Goal: Task Accomplishment & Management: Complete application form

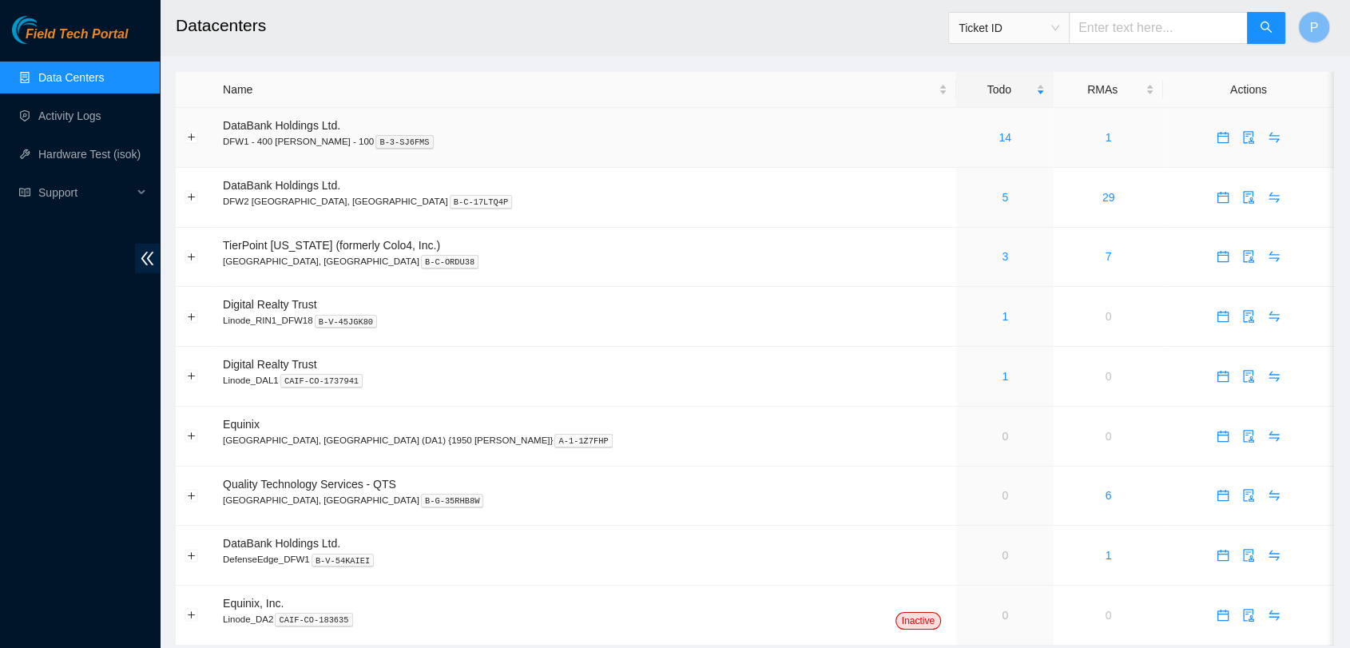
click at [965, 144] on div "14" at bounding box center [1005, 138] width 80 height 18
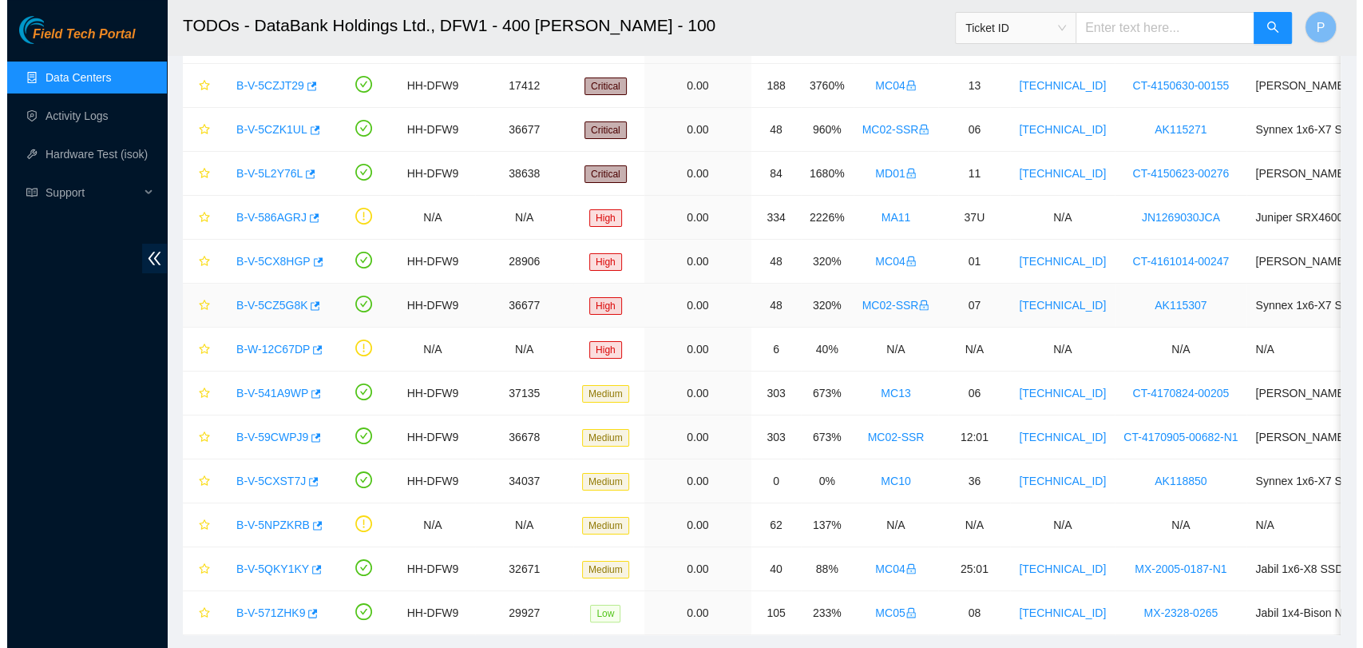
scroll to position [153, 0]
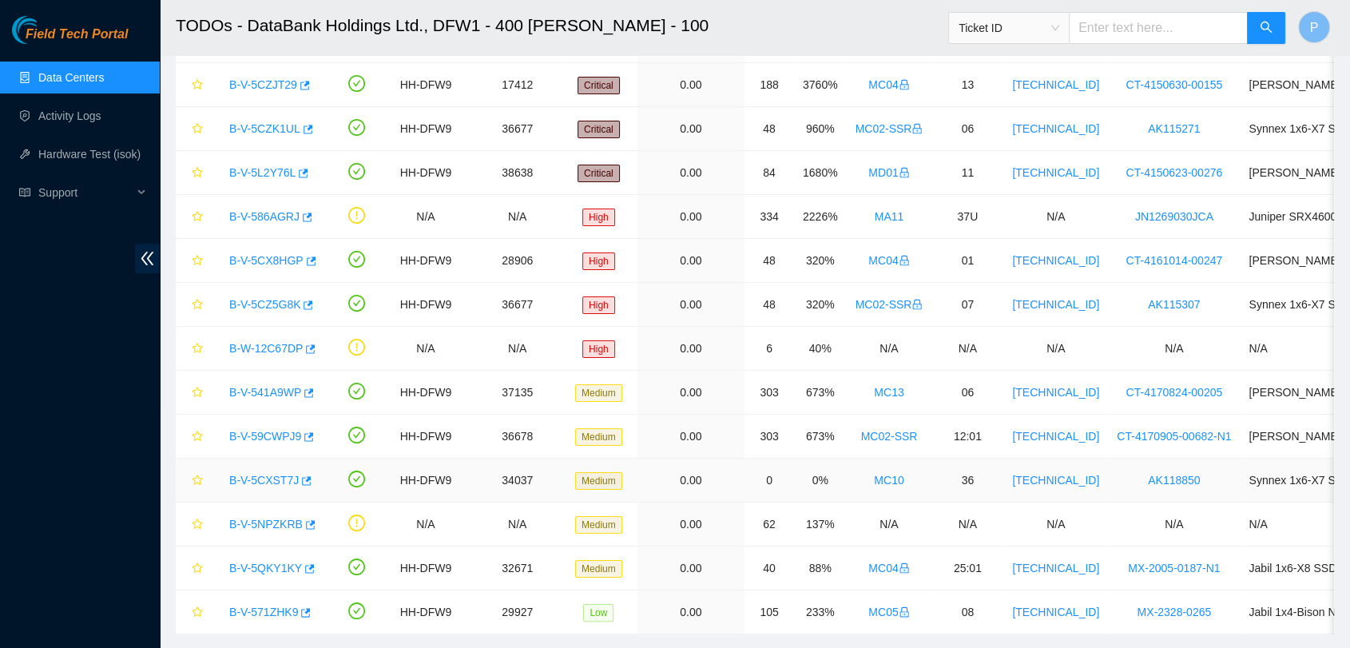
click at [275, 478] on link "B-V-5CXST7J" at bounding box center [263, 480] width 69 height 13
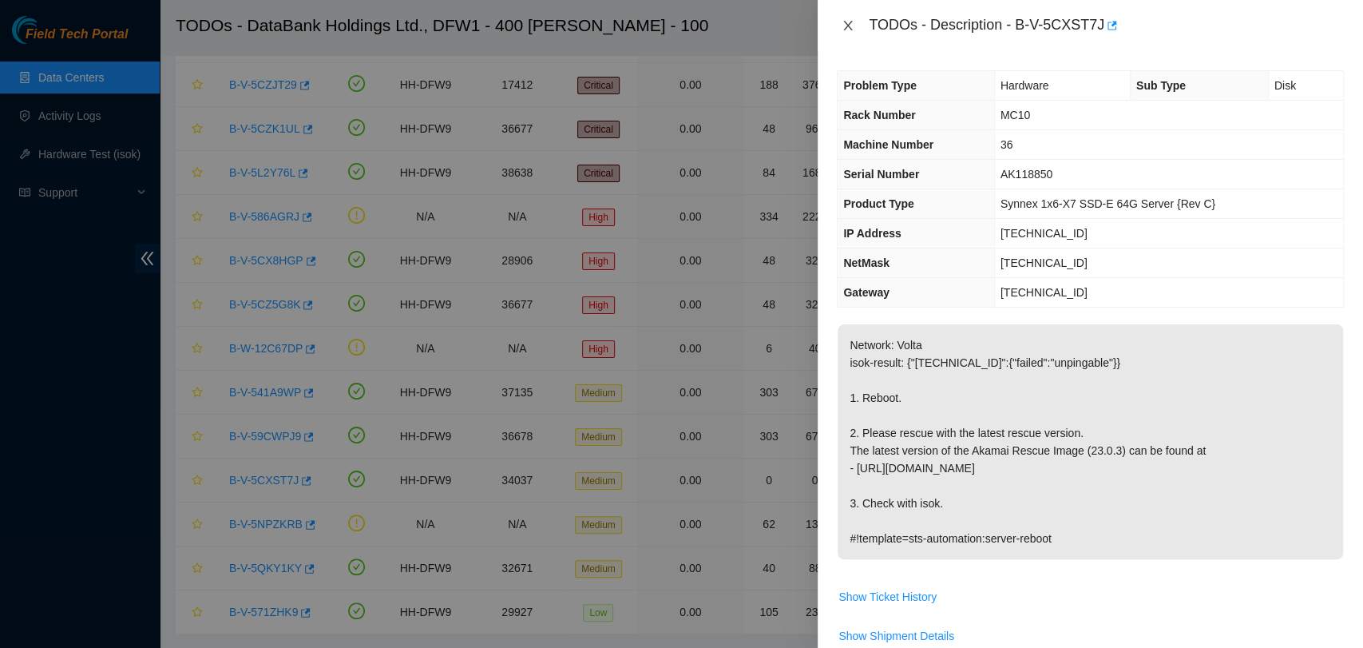
click at [847, 27] on icon "close" at bounding box center [848, 25] width 13 height 13
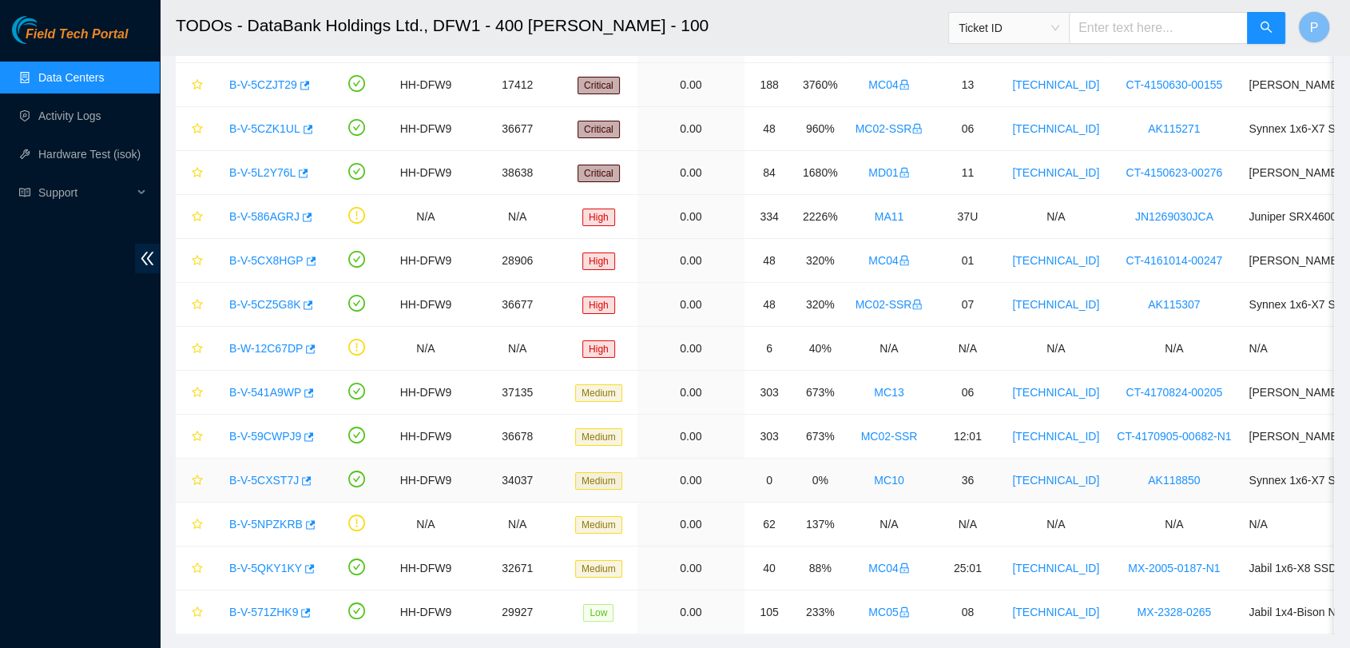
click at [265, 480] on link "B-V-5CXST7J" at bounding box center [263, 480] width 69 height 13
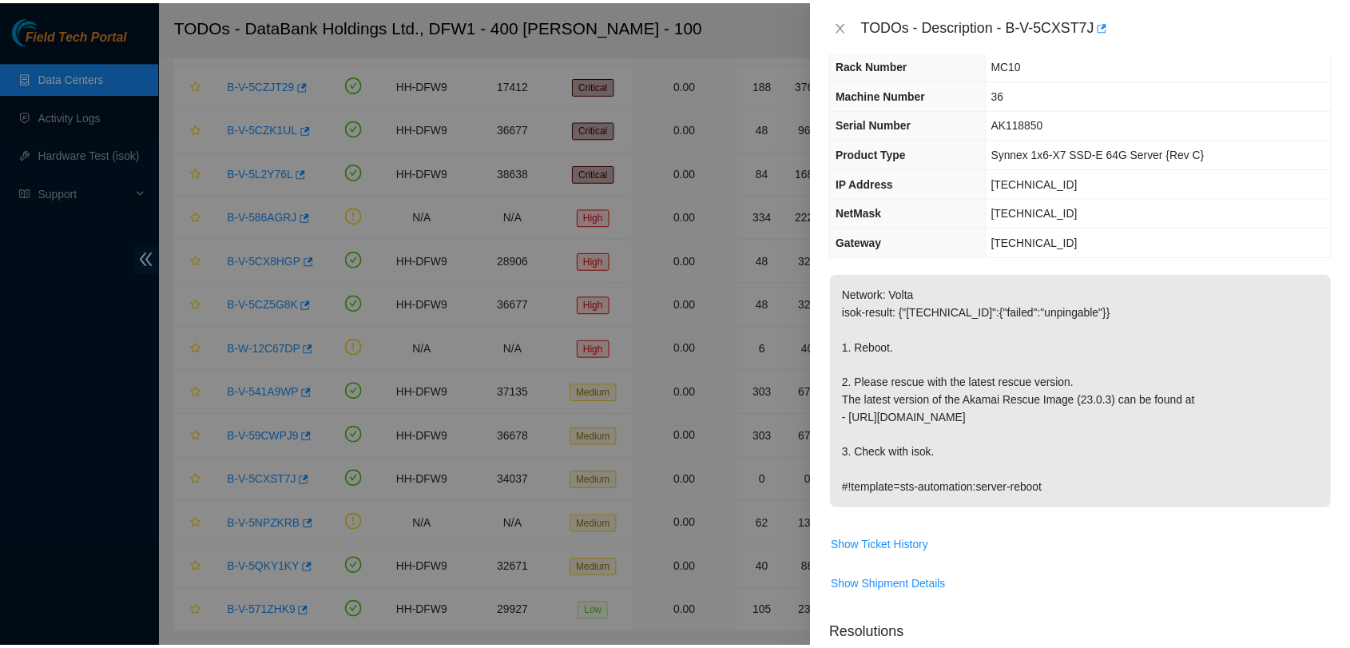
scroll to position [50, 0]
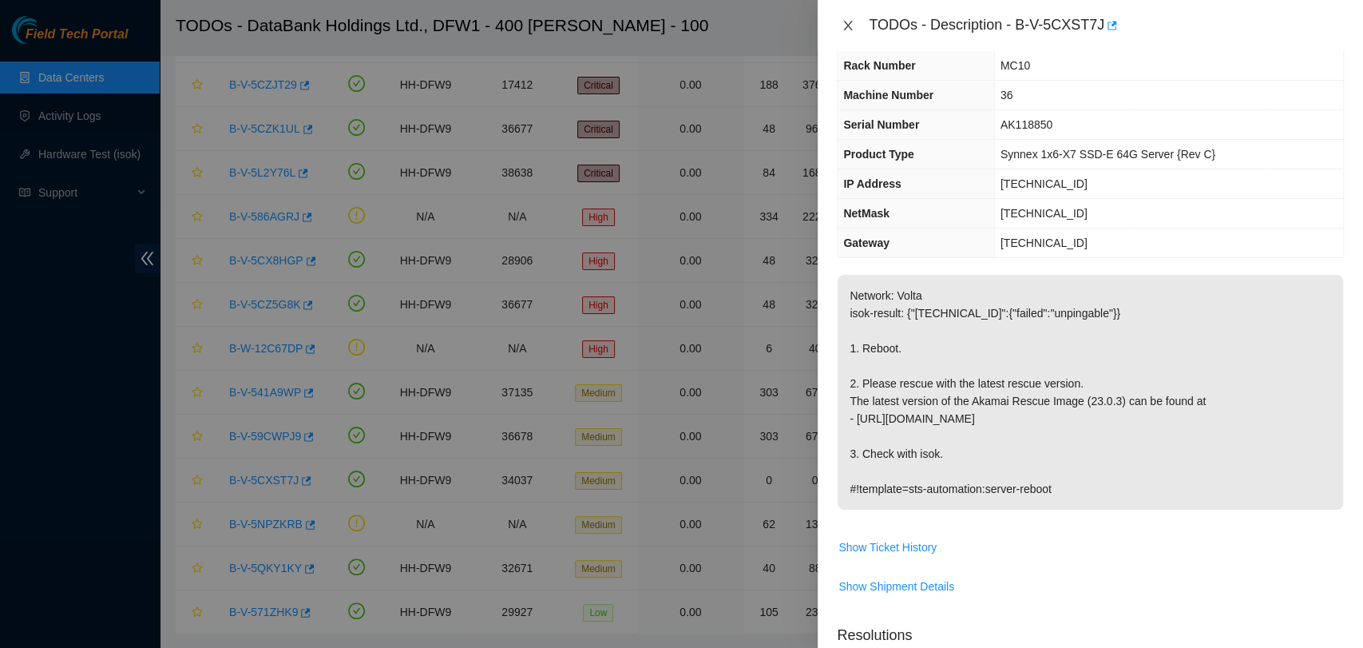
click at [855, 25] on button "Close" at bounding box center [848, 25] width 22 height 15
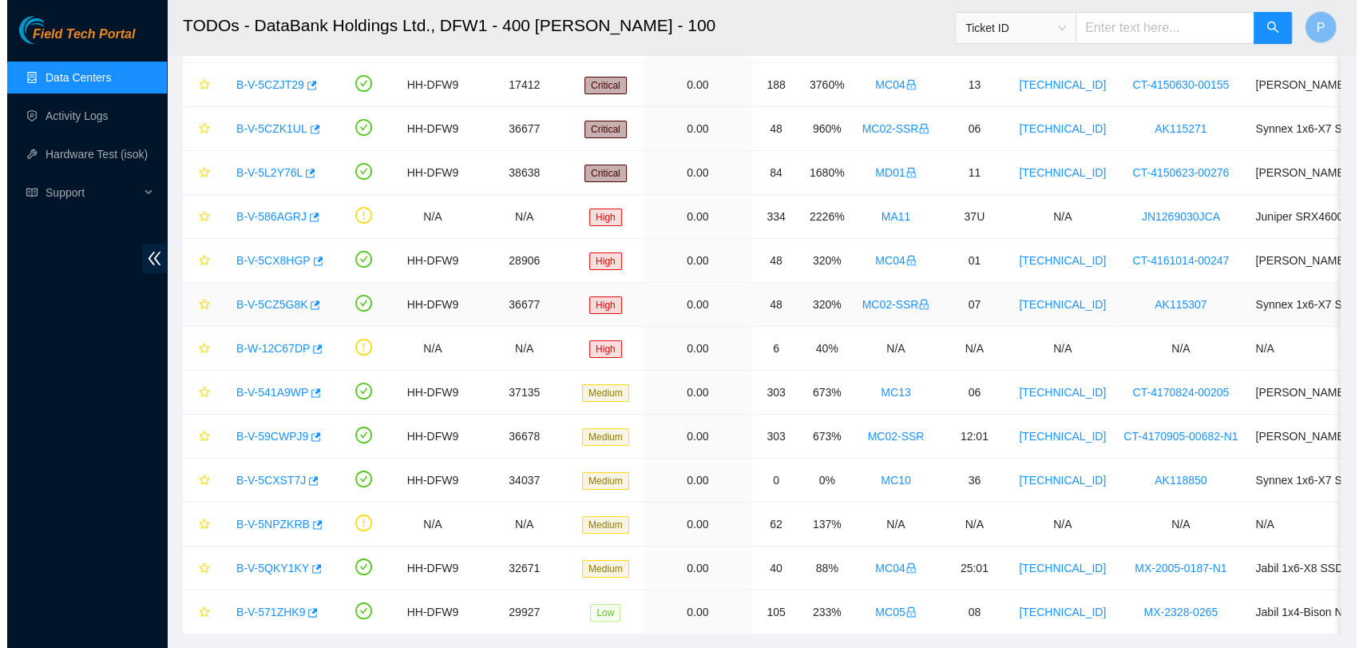
scroll to position [0, 0]
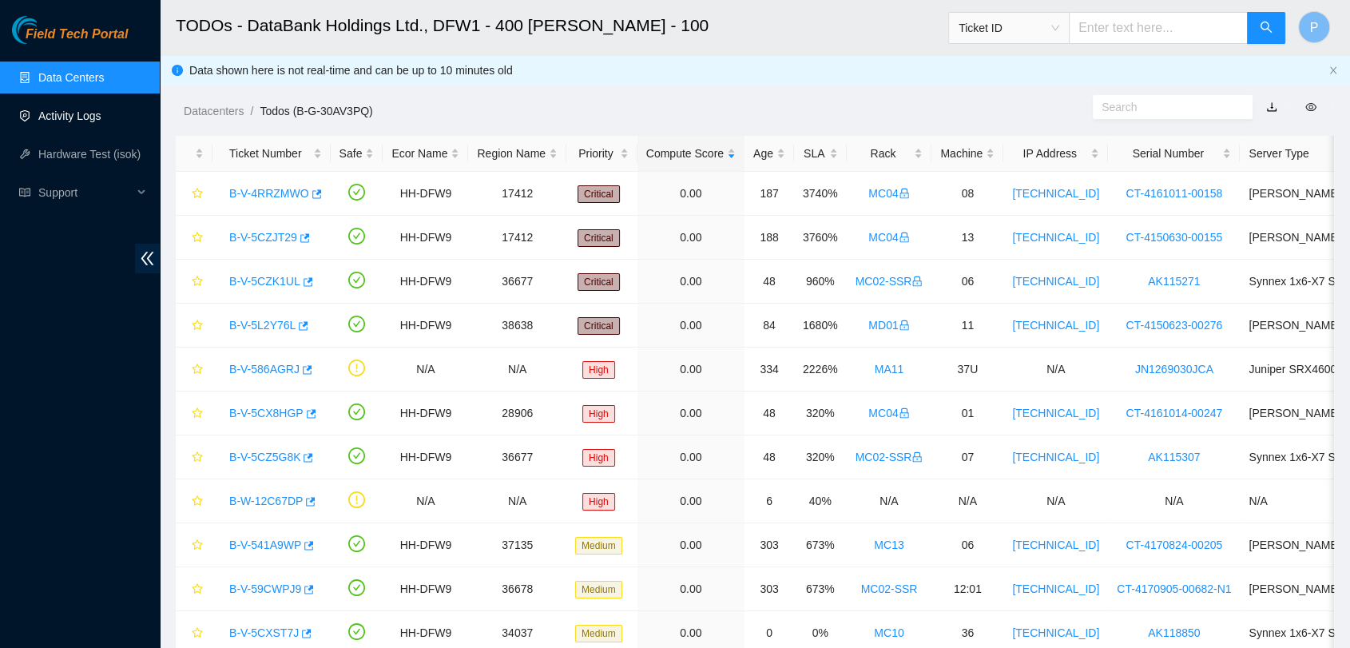
click at [101, 117] on link "Activity Logs" at bounding box center [69, 115] width 63 height 13
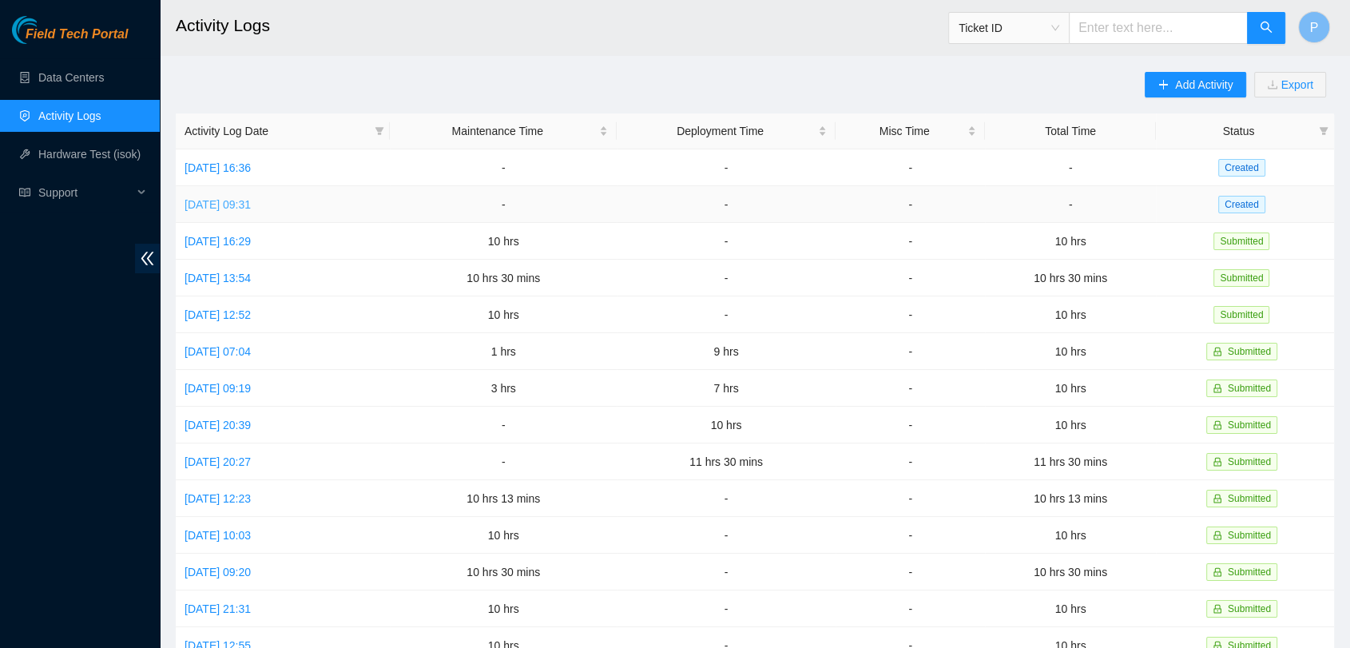
click at [251, 198] on link "[DATE] 09:31" at bounding box center [218, 204] width 66 height 13
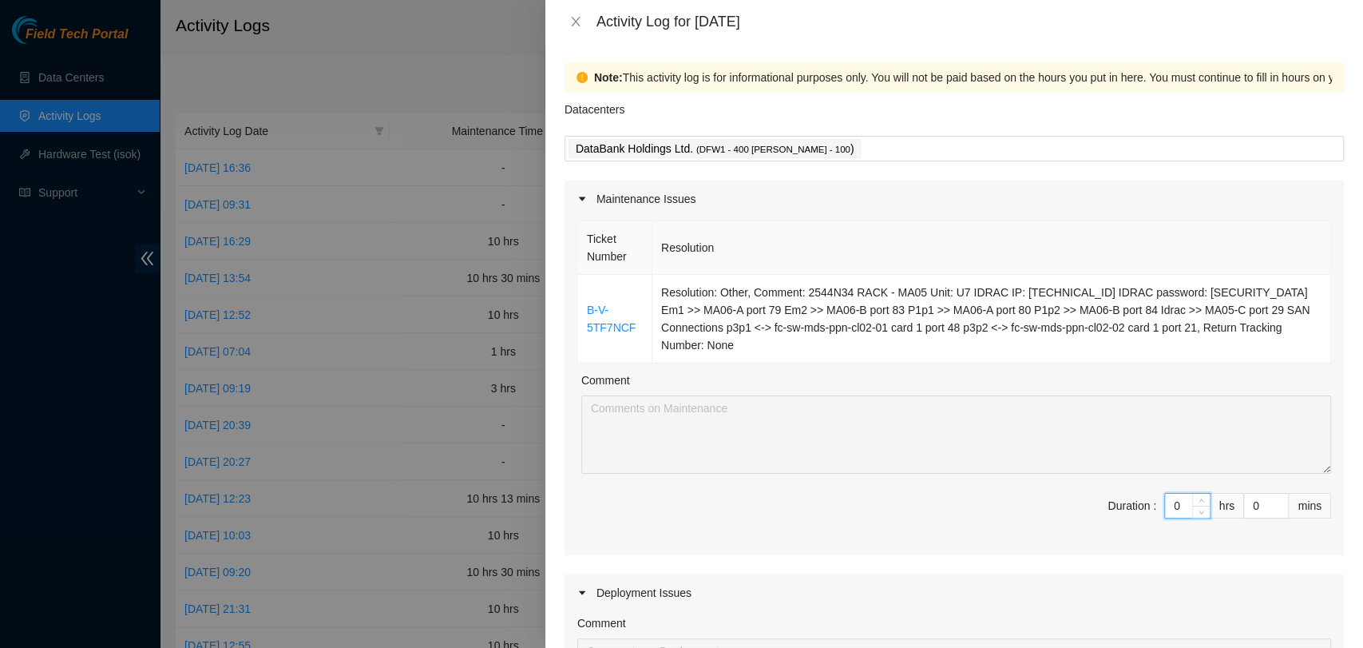
click at [1165, 511] on input "0" at bounding box center [1187, 506] width 45 height 24
type input "9"
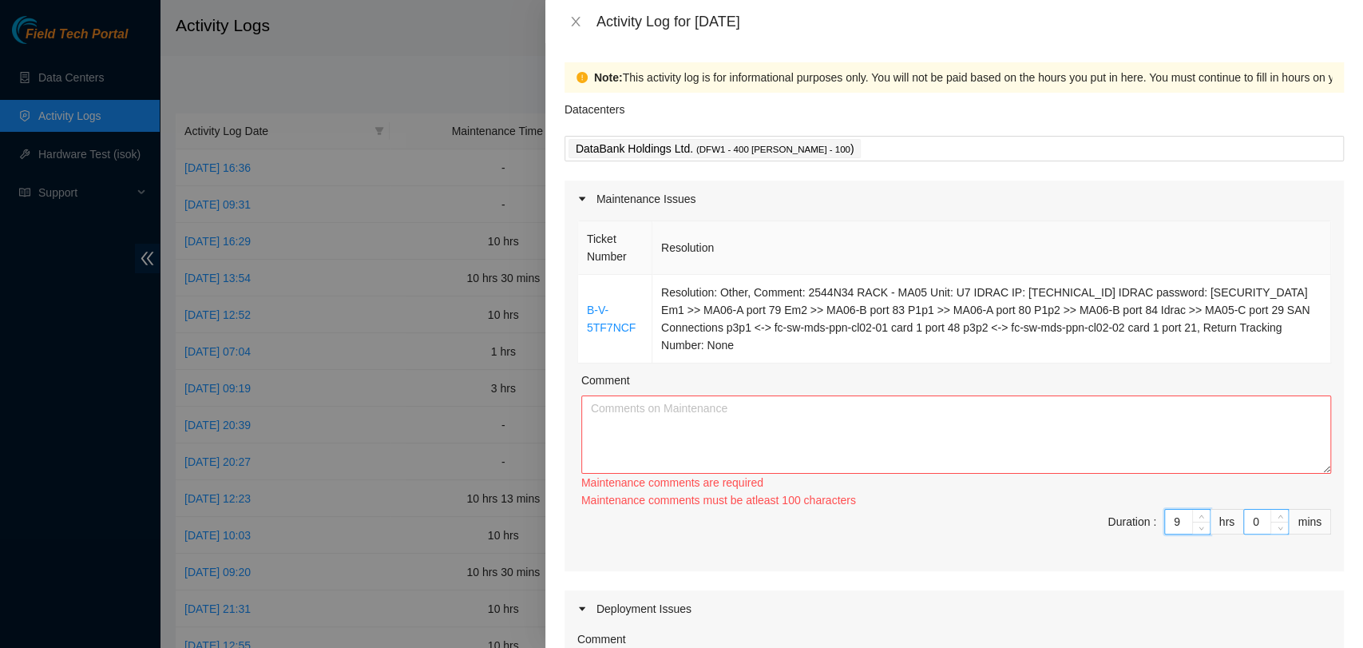
type input "9"
click at [1244, 520] on input "0" at bounding box center [1266, 522] width 44 height 24
type input "30"
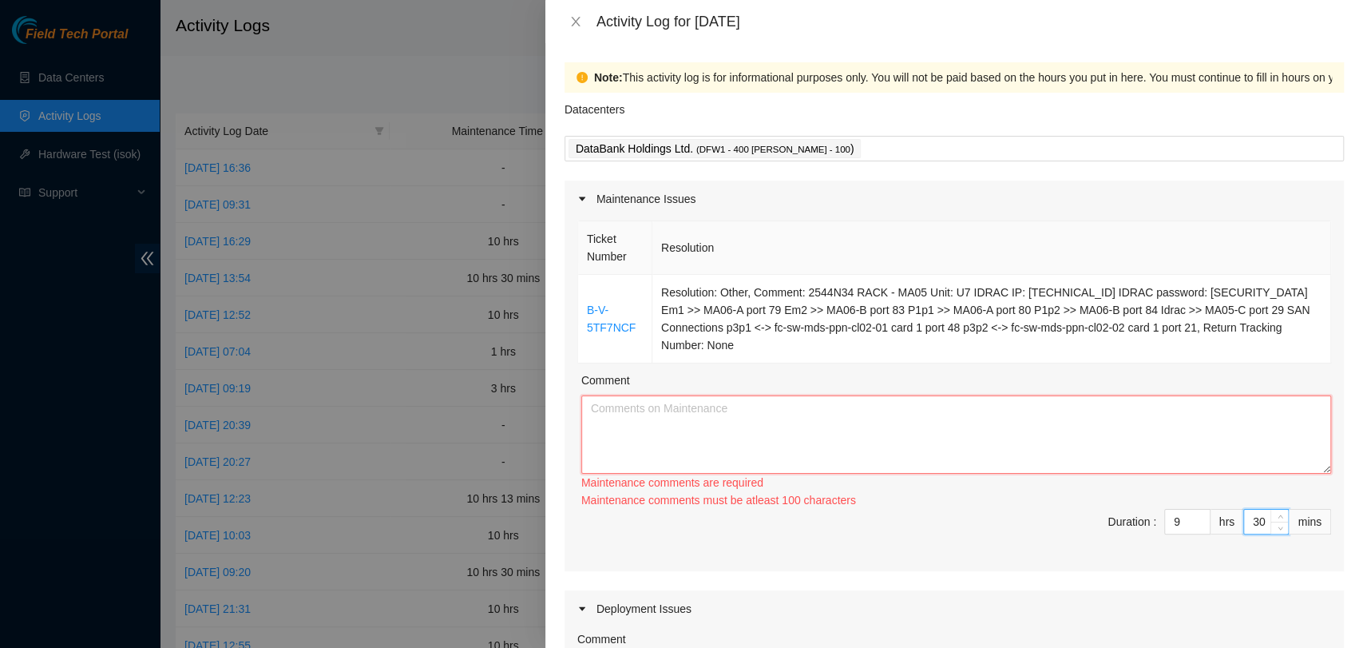
click at [1238, 471] on textarea "Comment" at bounding box center [956, 434] width 750 height 78
click at [1169, 522] on input "9" at bounding box center [1187, 522] width 45 height 24
type input "0"
type input "1"
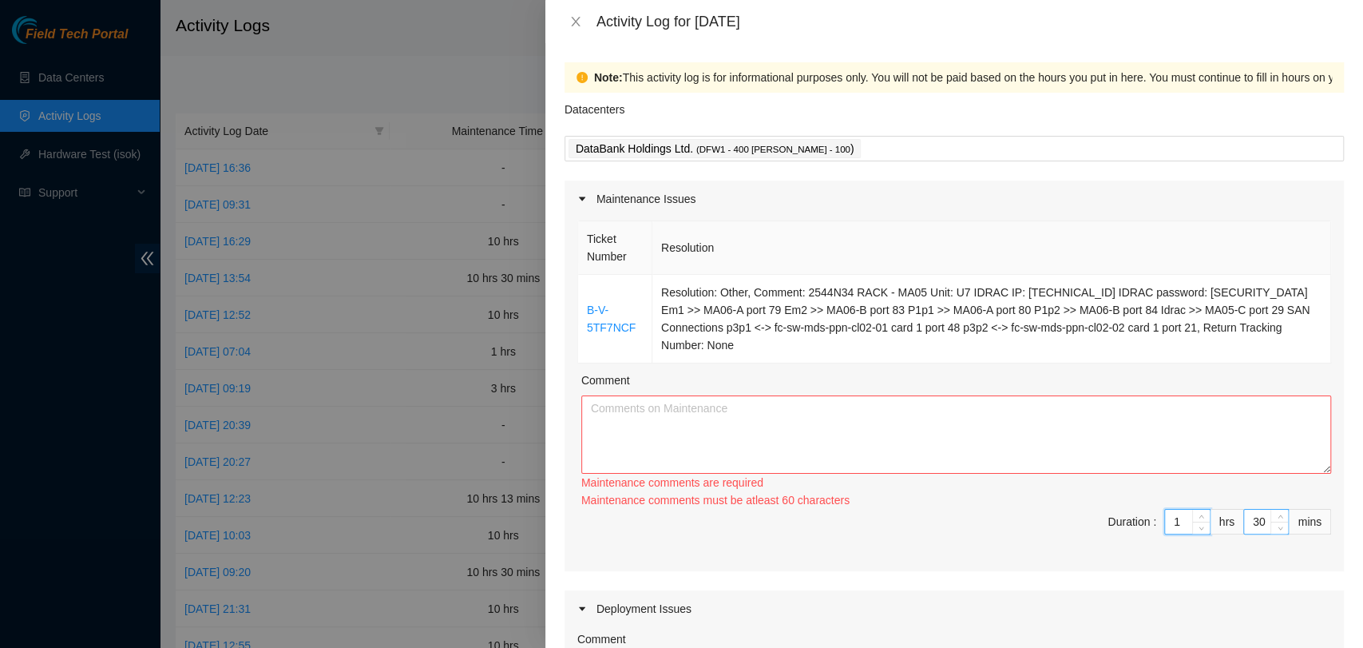
type input "1"
click at [1251, 525] on input "30" at bounding box center [1266, 522] width 44 height 24
type input "3"
type input "0"
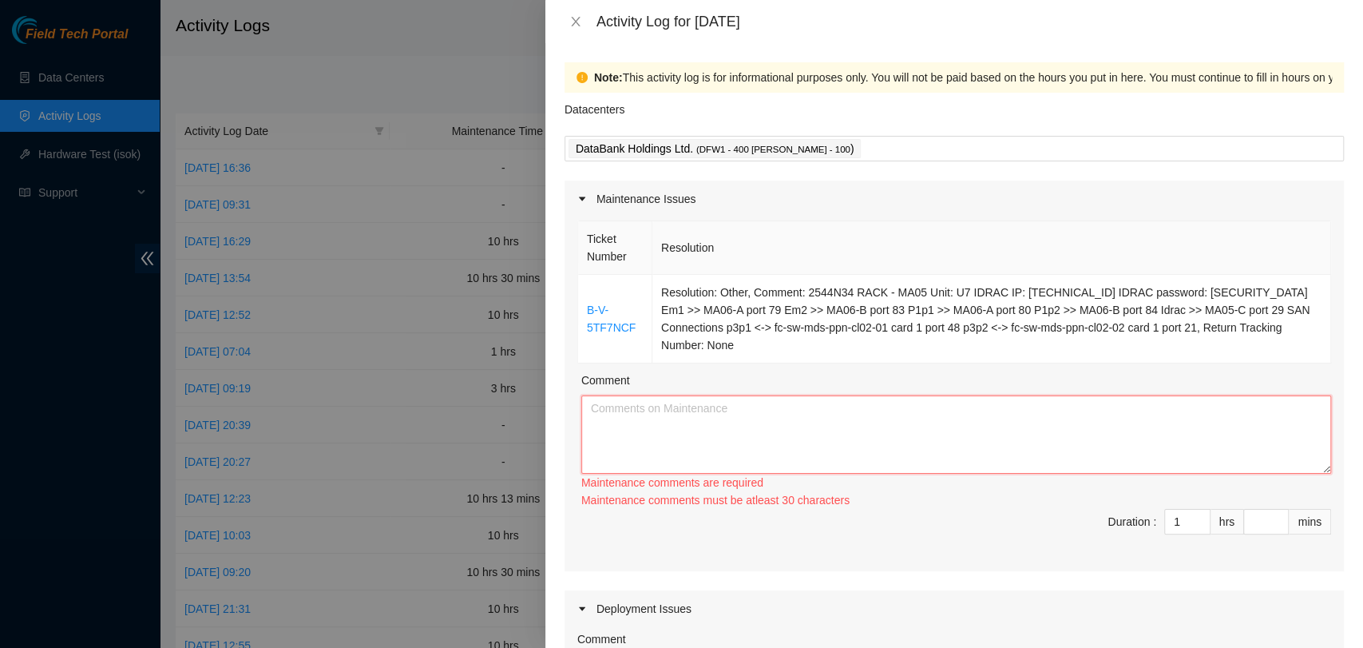
click at [1212, 438] on textarea "Comment" at bounding box center [956, 434] width 750 height 78
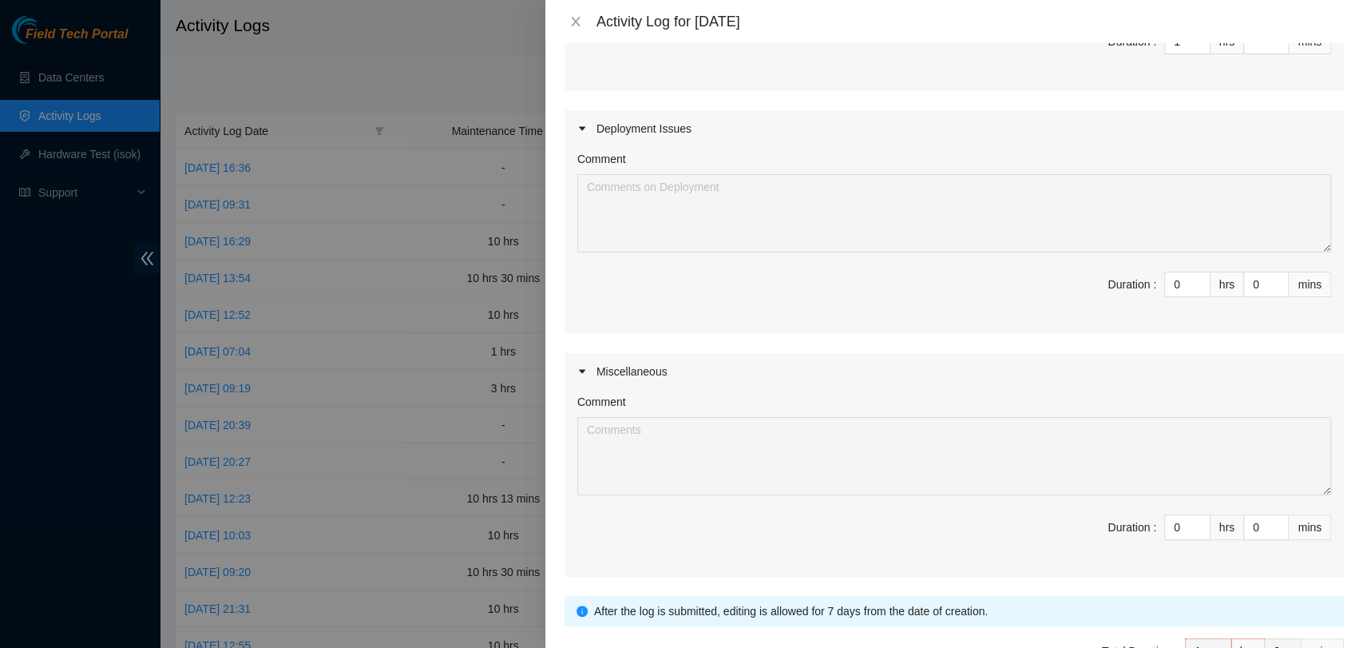
scroll to position [489, 0]
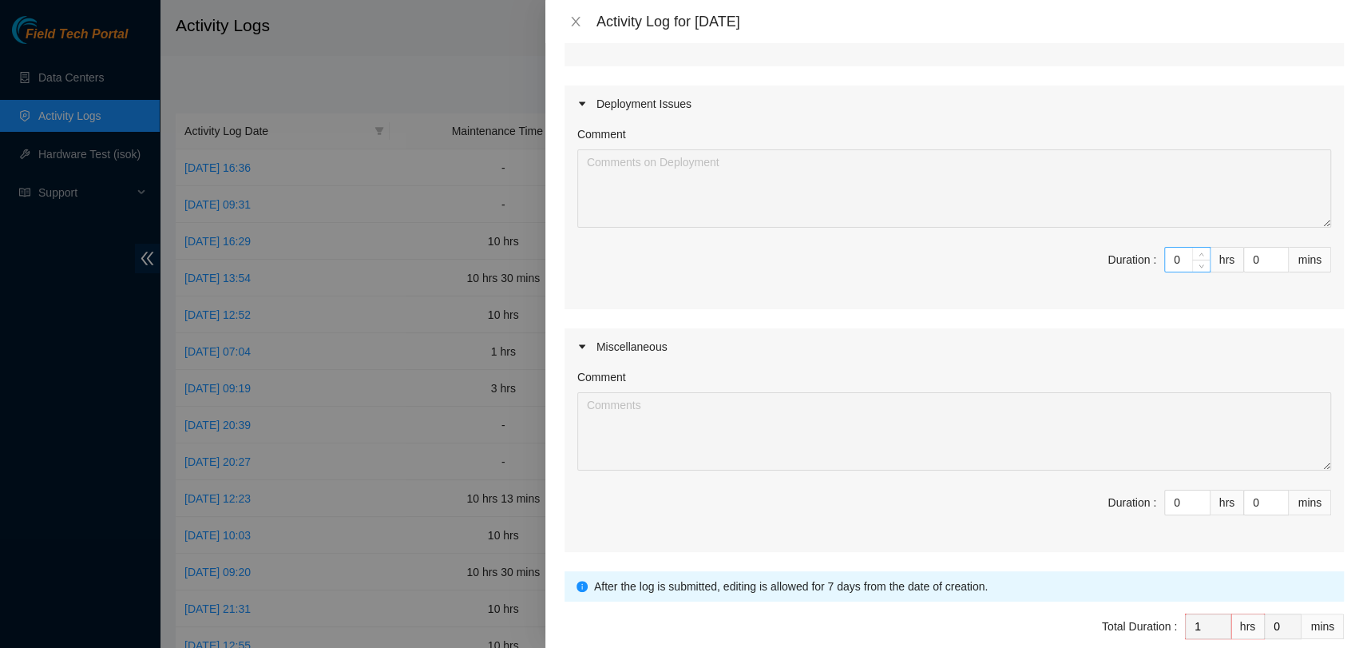
type textarea "Completed the ticket above that was requested by Varada."
click at [1165, 264] on input "0" at bounding box center [1187, 260] width 45 height 24
click at [1176, 264] on input "0" at bounding box center [1187, 260] width 45 height 24
type input "9"
type input "10"
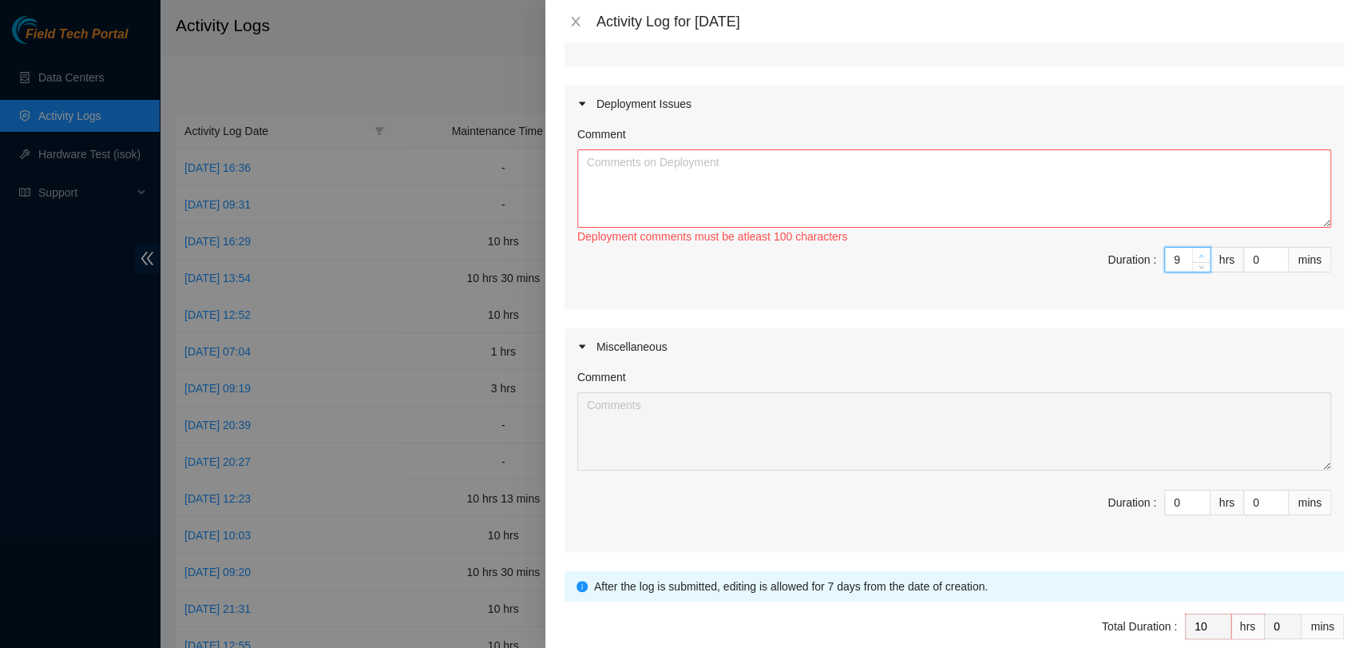
type input "1"
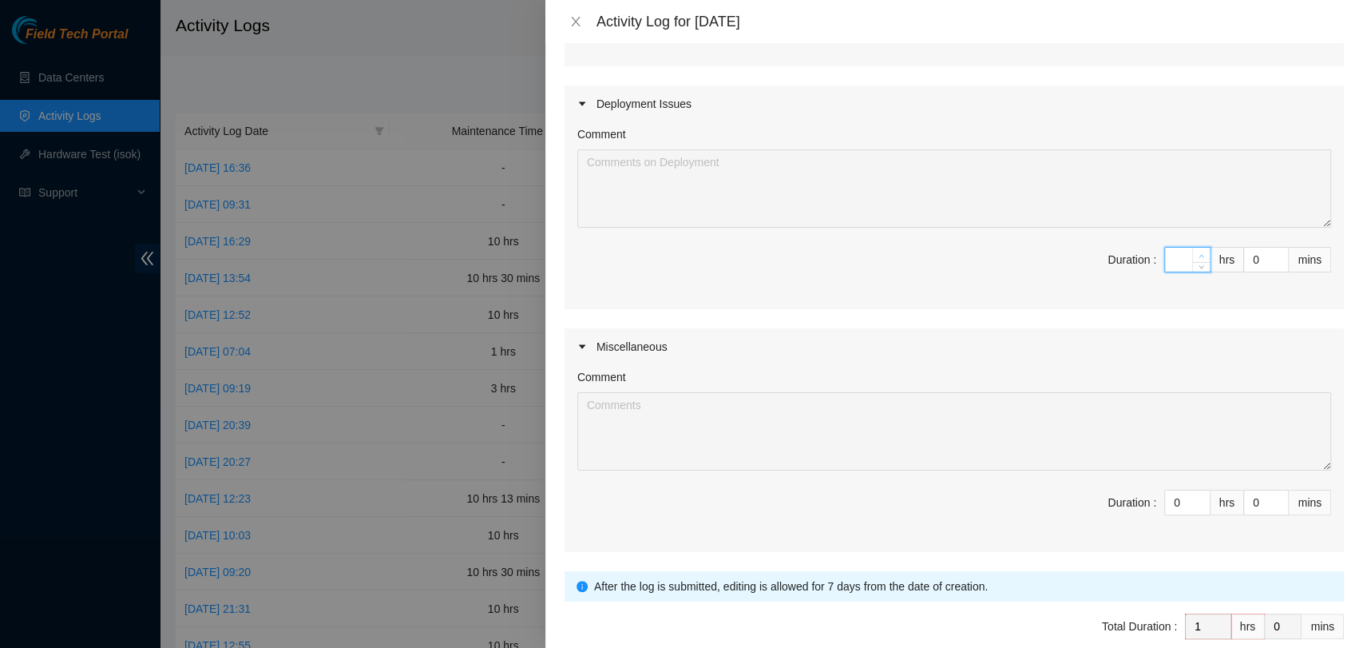
type input "8"
type input "9"
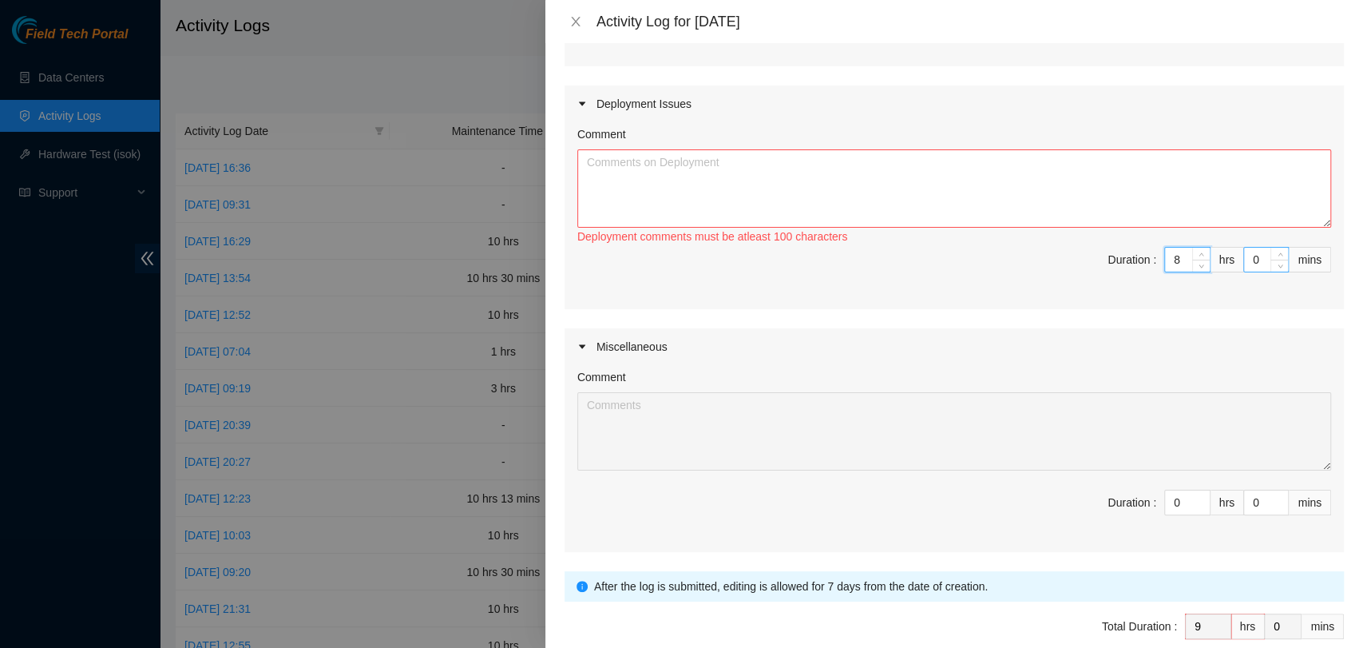
type input "8"
click at [1244, 256] on input "0" at bounding box center [1266, 260] width 44 height 24
type input "30"
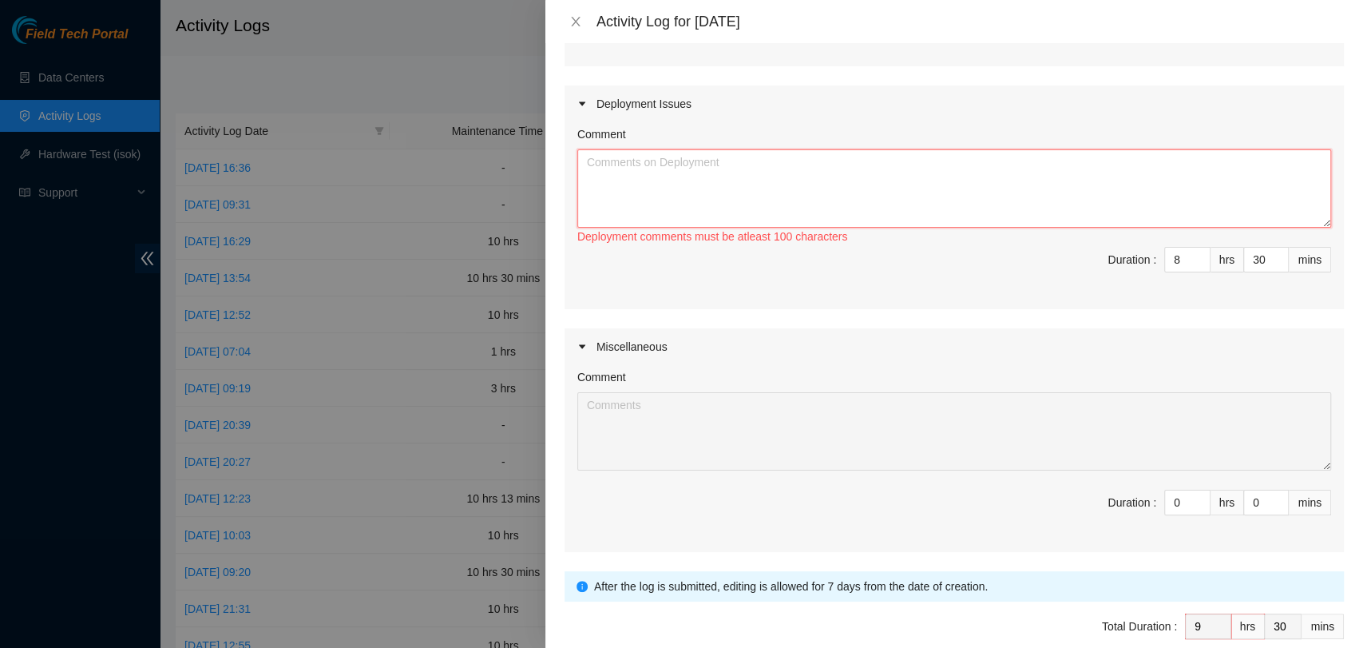
click at [1244, 185] on textarea "Comment" at bounding box center [954, 188] width 754 height 78
paste textarea "DP78417"
click at [1001, 158] on textarea "Began unpacking all servers and supporting equipment for the upcoming DP78417 s…" at bounding box center [954, 188] width 754 height 78
click at [1095, 169] on textarea "Began unpacking all servers and supporting equipment for the upcoming DP78417 s…" at bounding box center [954, 188] width 754 height 78
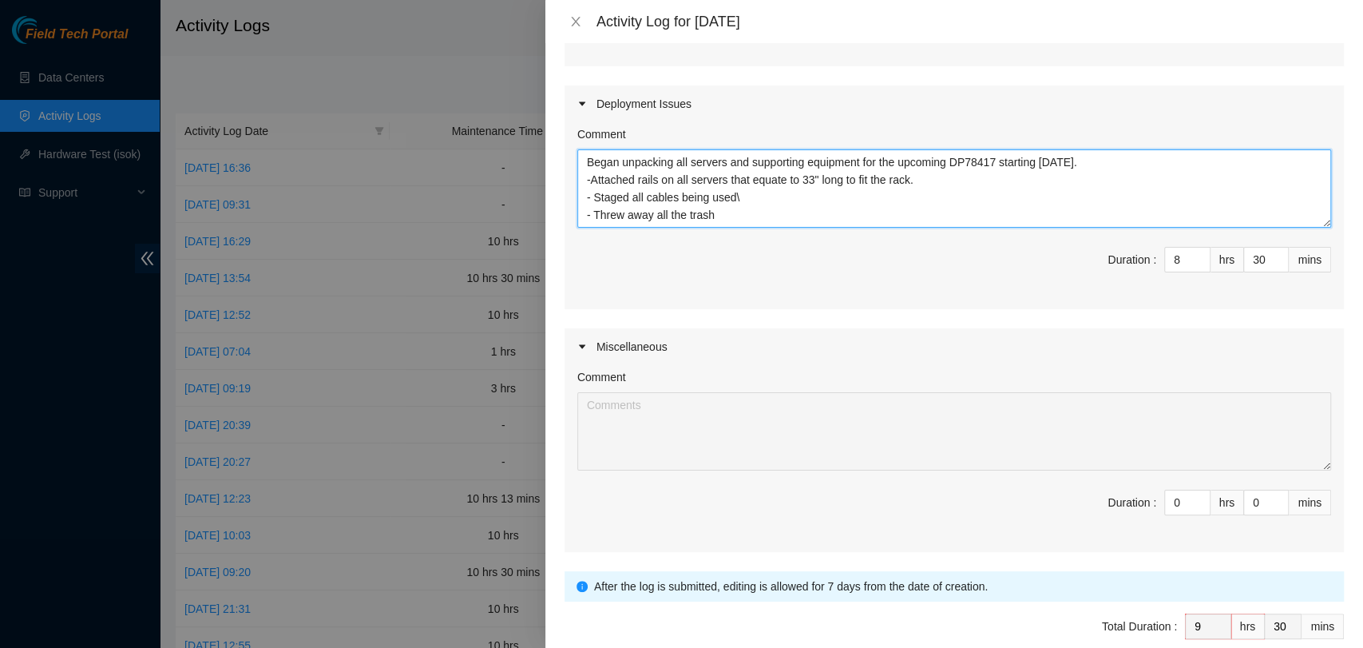
scroll to position [567, 0]
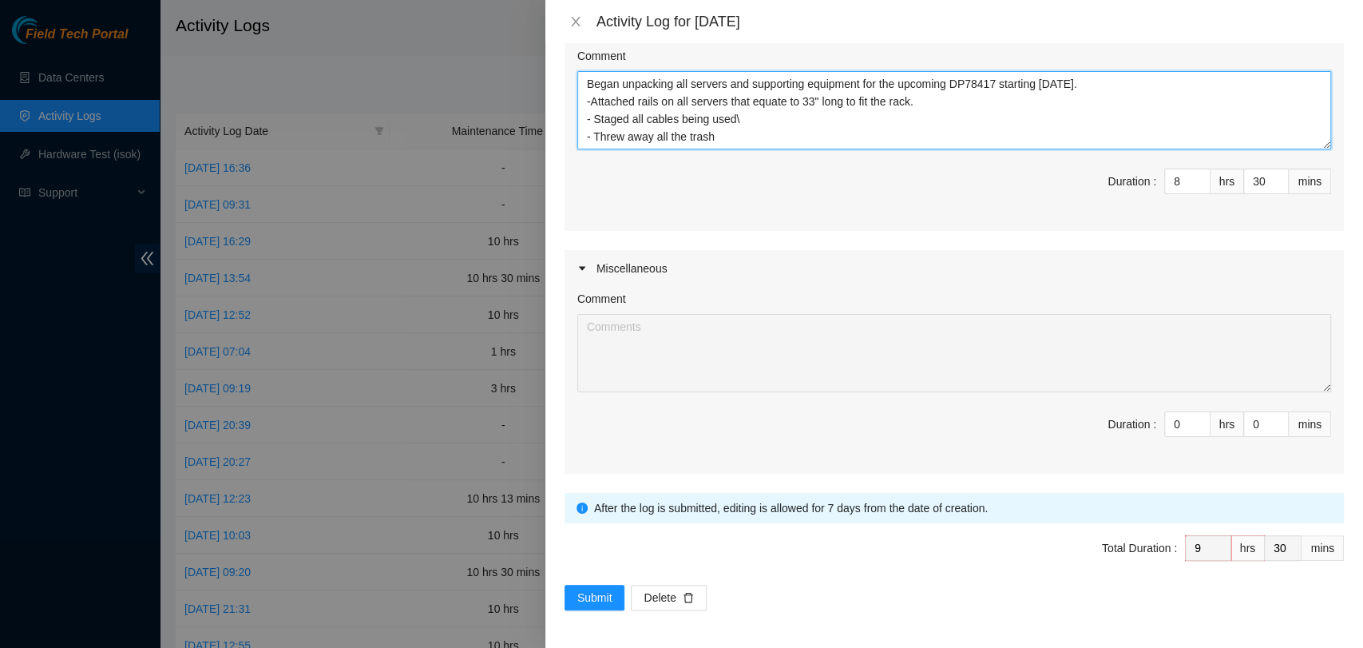
click at [763, 123] on textarea "Began unpacking all servers and supporting equipment for the upcoming DP78417 s…" at bounding box center [954, 110] width 754 height 78
type textarea "Began unpacking all servers and supporting equipment for the upcoming DP78417 s…"
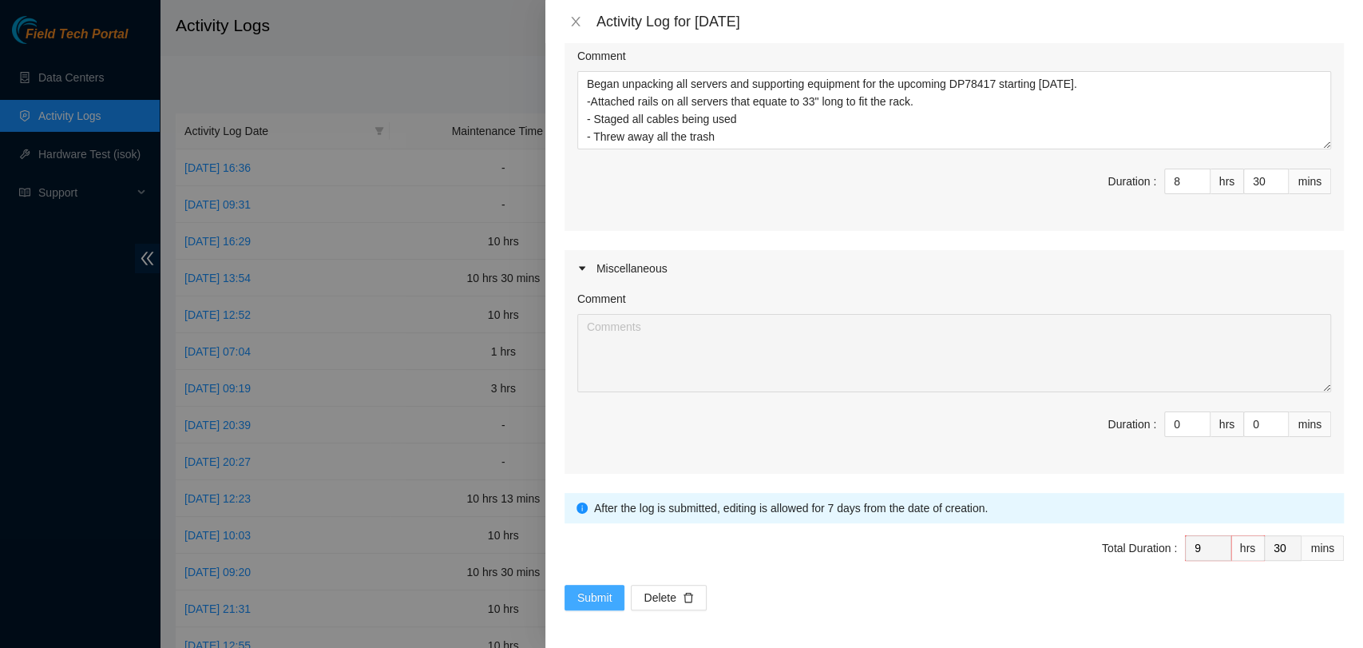
click at [600, 605] on span "Submit" at bounding box center [594, 598] width 35 height 18
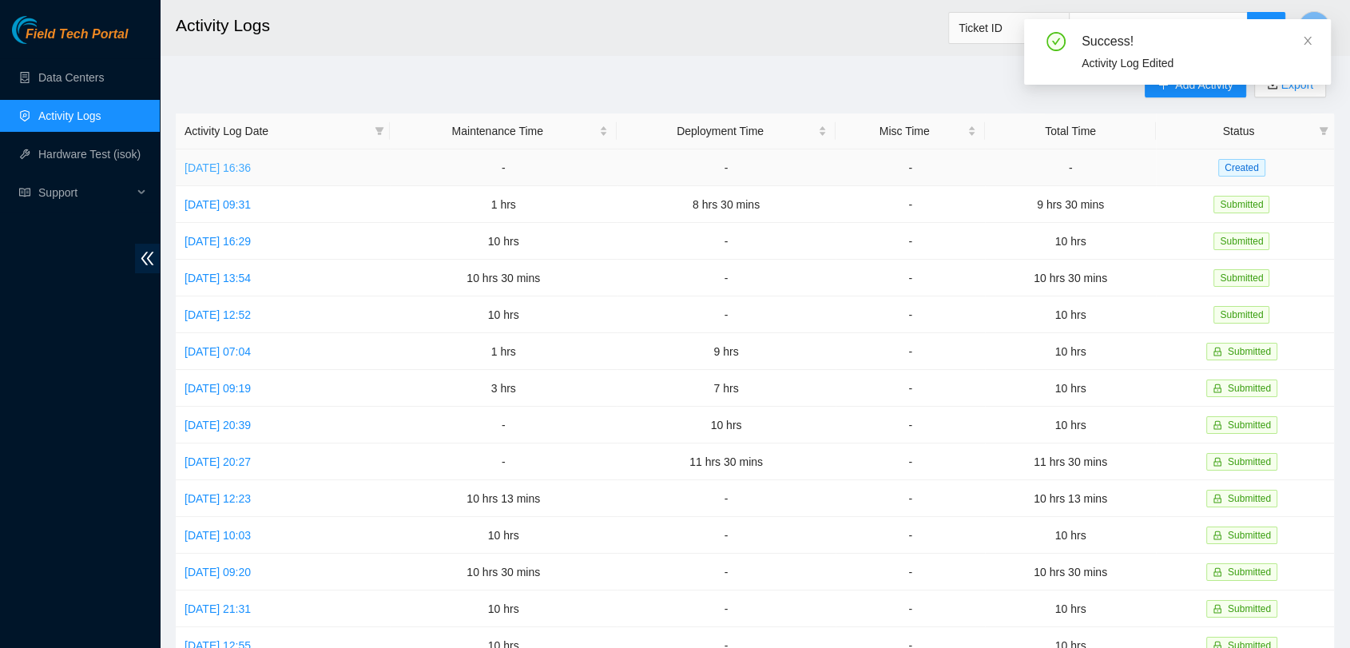
click at [251, 166] on link "[DATE] 16:36" at bounding box center [218, 167] width 66 height 13
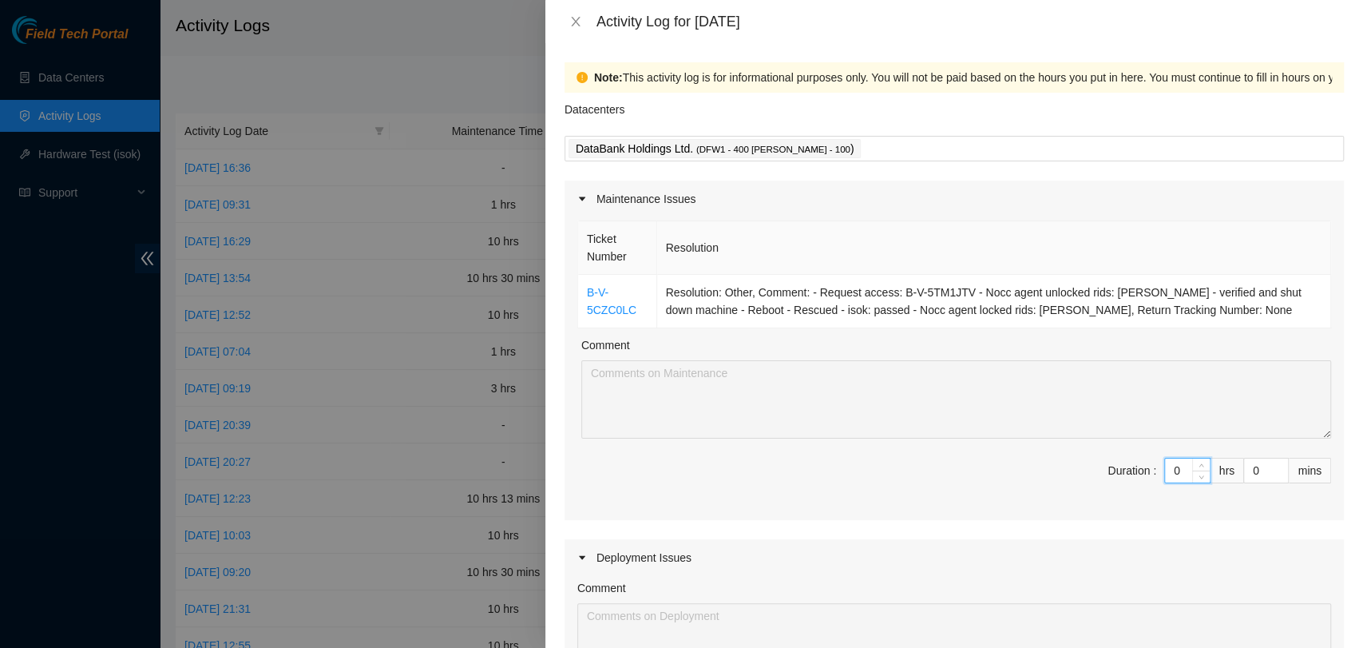
click at [1169, 474] on input "0" at bounding box center [1187, 470] width 45 height 24
type input "2"
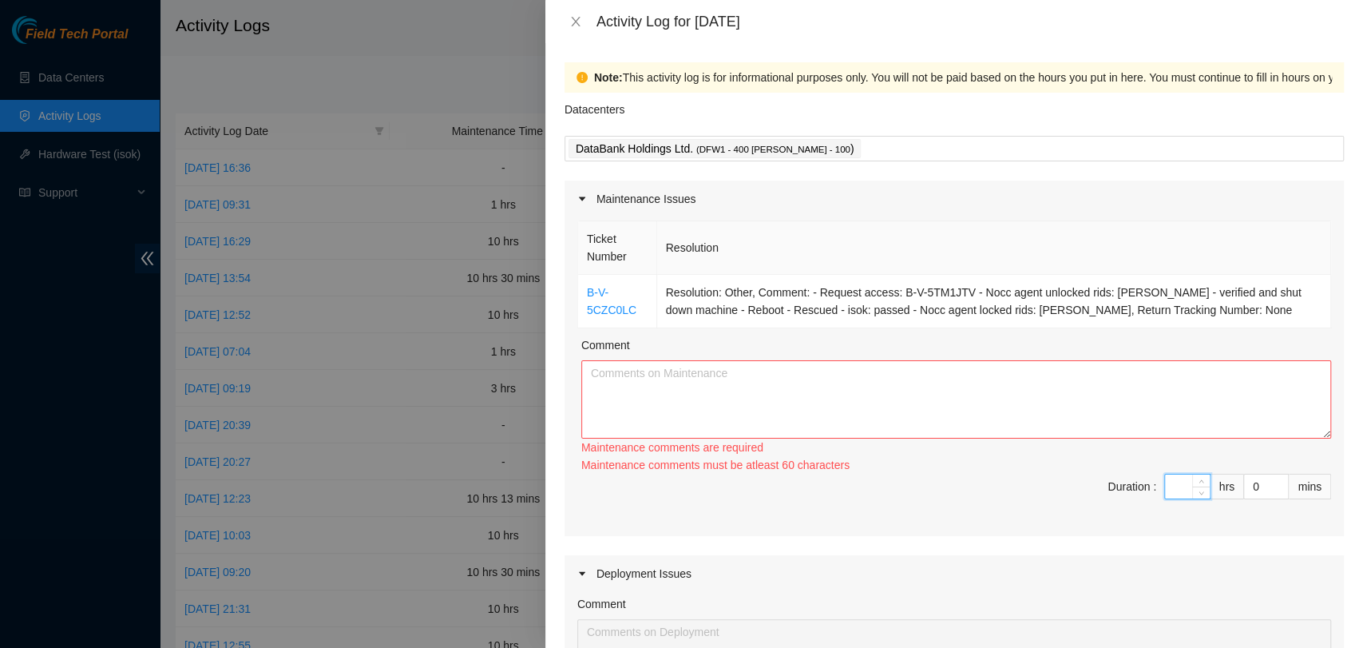
type input "0"
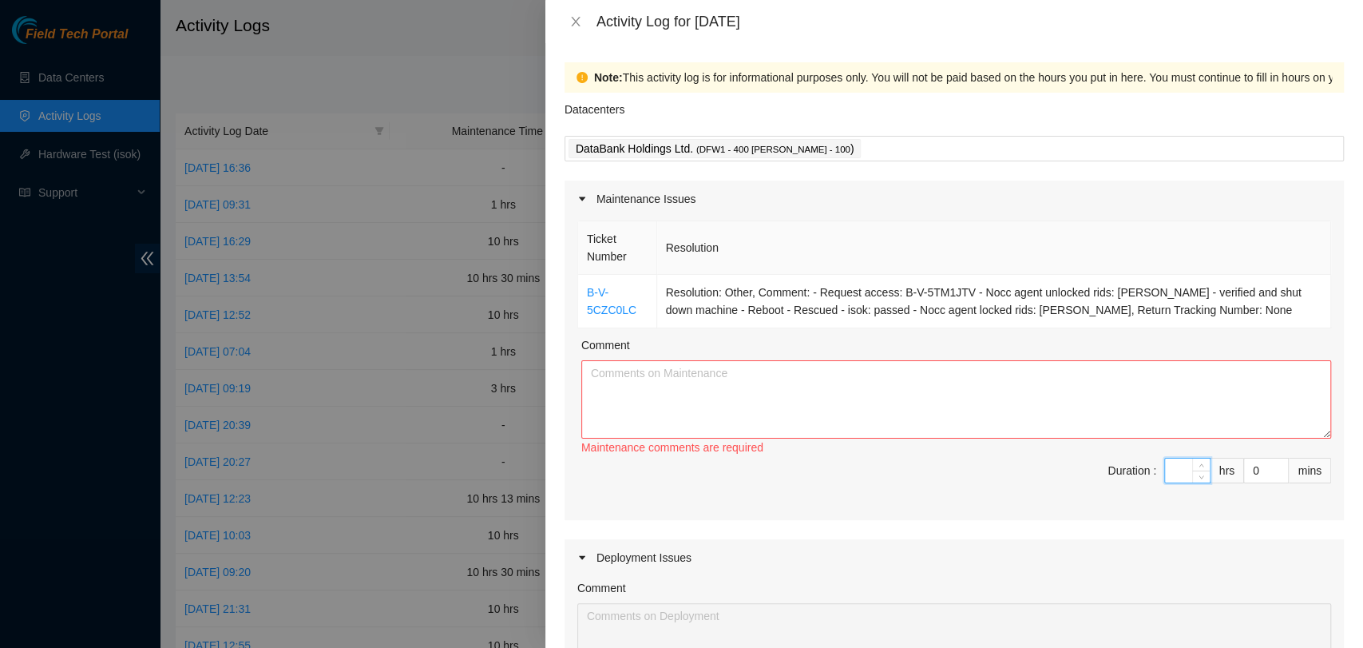
type input "1"
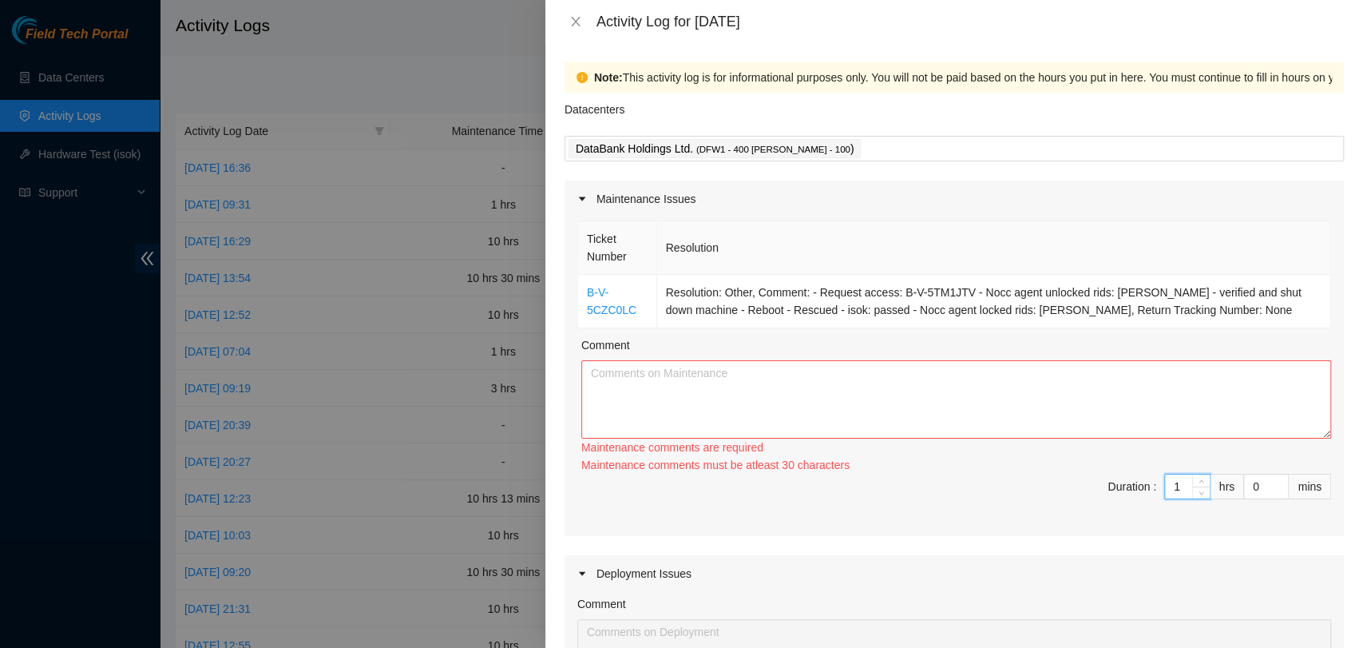
type input "1"
click at [1176, 413] on textarea "Comment" at bounding box center [956, 399] width 750 height 78
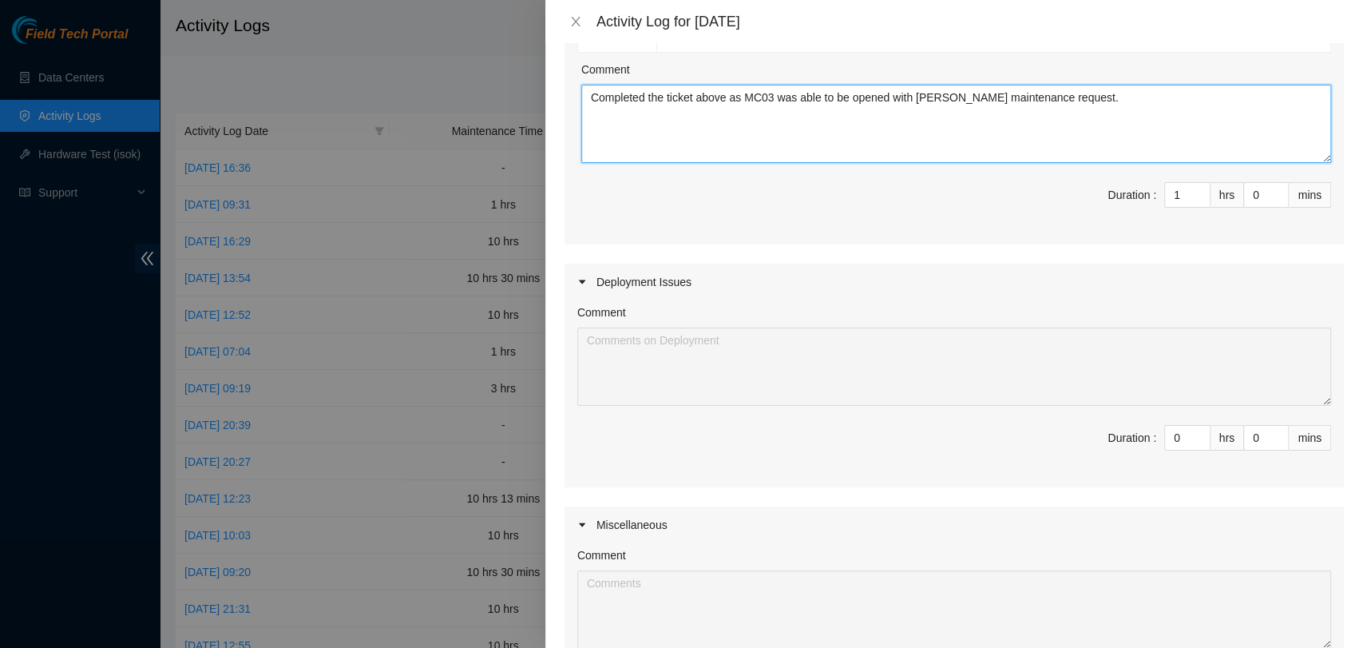
scroll to position [279, 0]
type textarea "Completed the ticket above as MC03 was able to be opened with Vural's maintenan…"
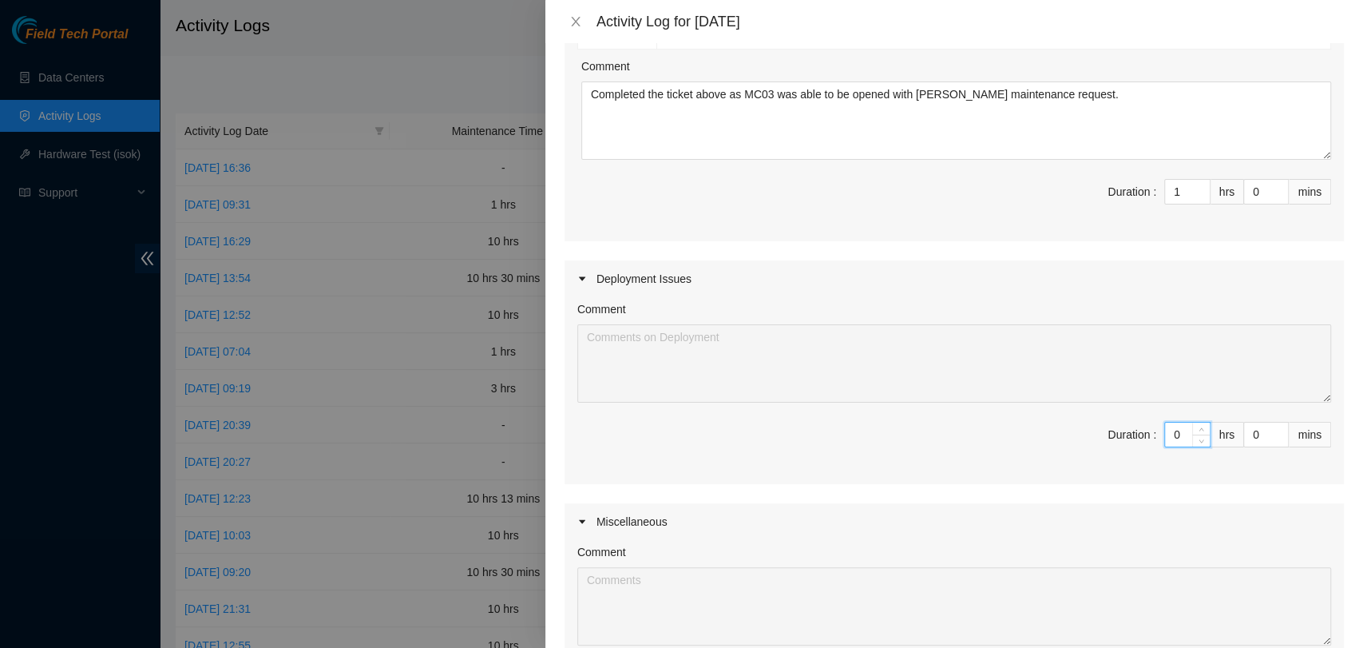
click at [1169, 432] on input "0" at bounding box center [1187, 435] width 45 height 24
type input "1"
type input "2"
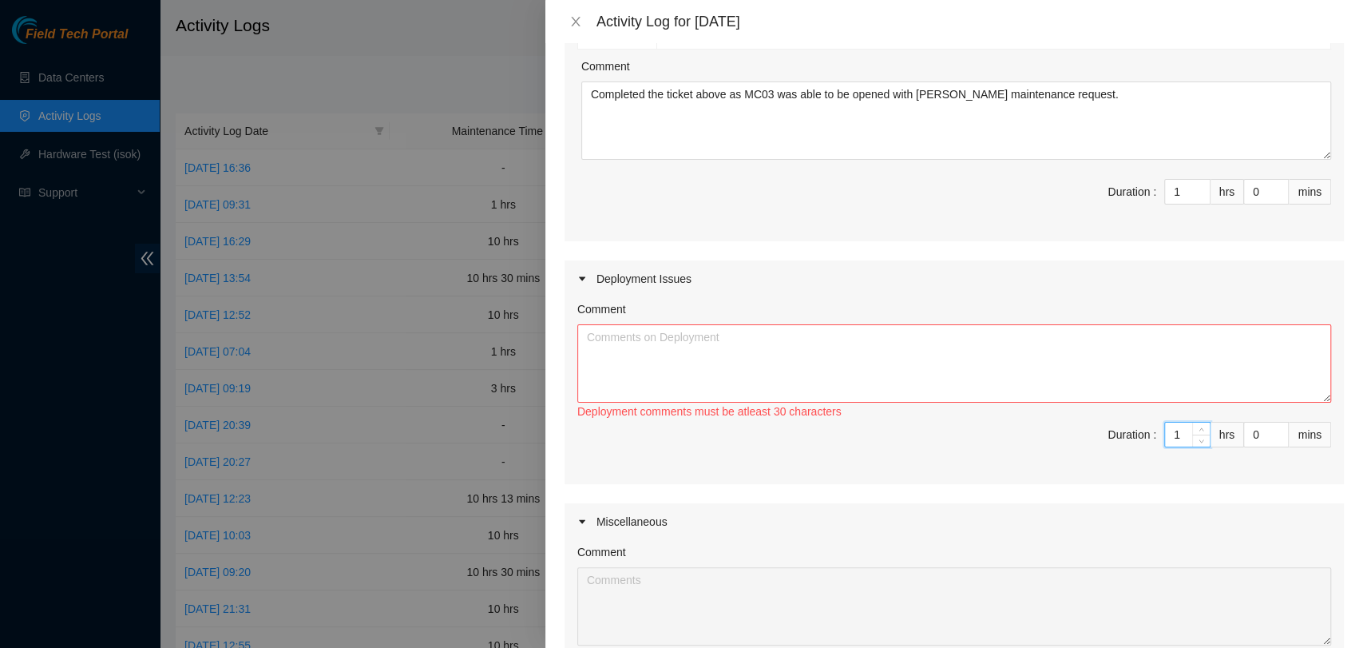
type input "10"
type input "11"
type input "10"
click at [1244, 435] on input "0" at bounding box center [1266, 435] width 44 height 24
type input "30"
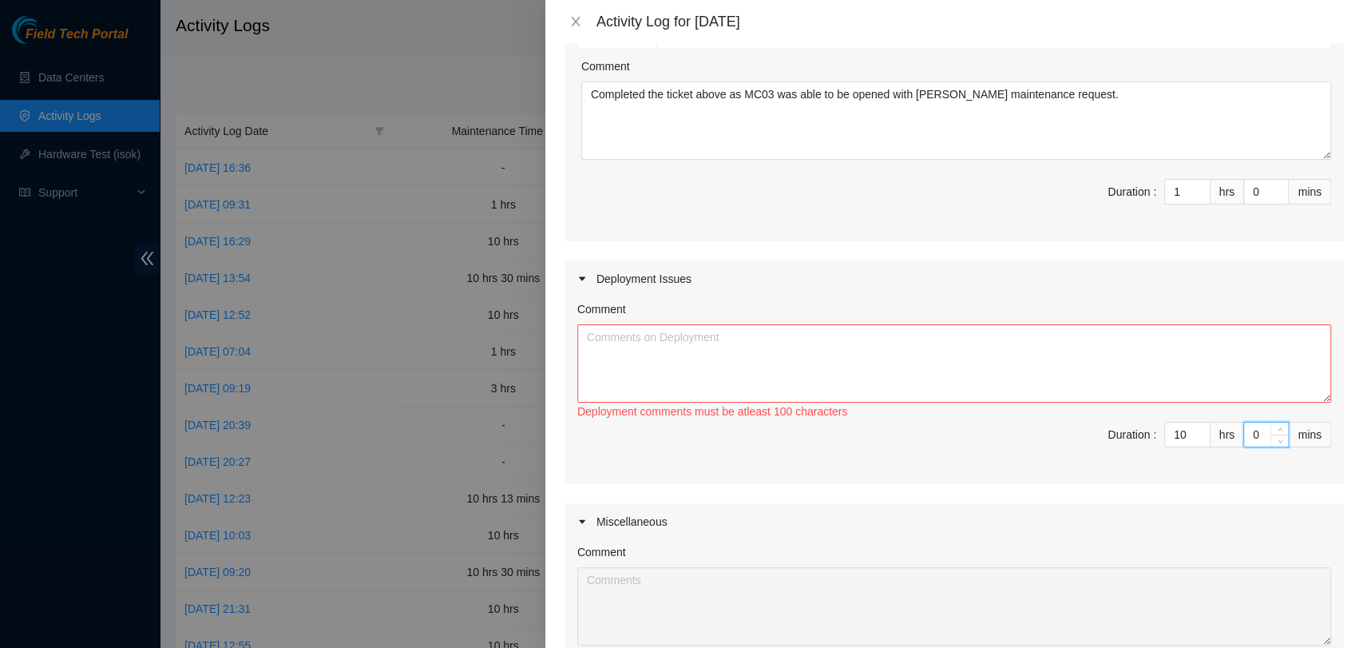
type input "30"
click at [1126, 351] on textarea "Comment" at bounding box center [954, 363] width 754 height 78
paste textarea "DP78417"
paste textarea "A total of ten servers have been successfully racked, cabled, powered on, and r…"
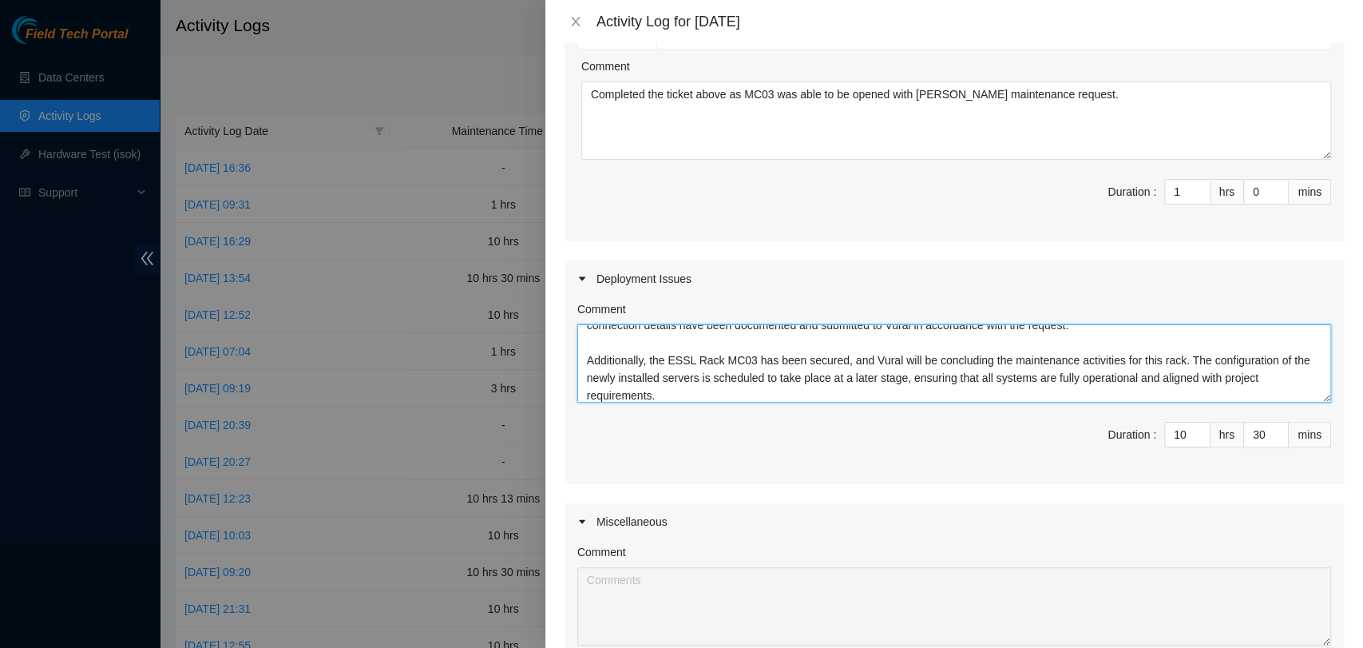
scroll to position [0, 0]
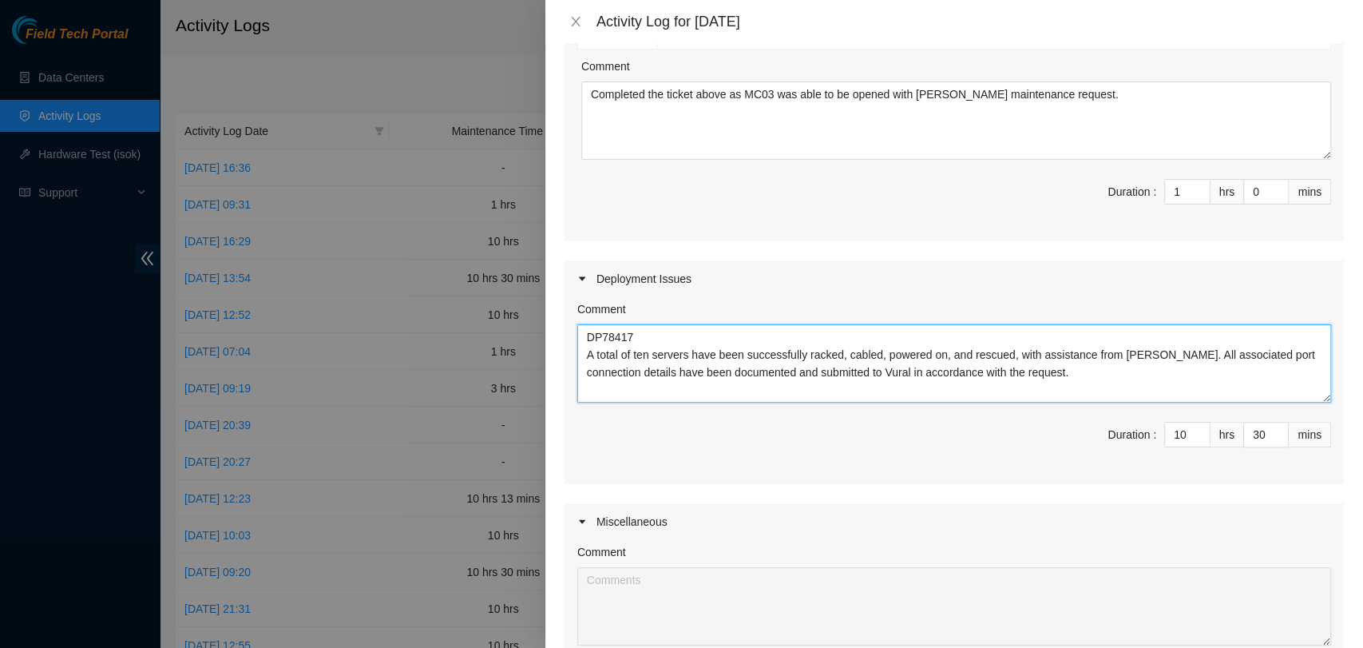
click at [650, 331] on textarea "DP78417 A total of ten servers have been successfully racked, cabled, powered o…" at bounding box center [954, 363] width 754 height 78
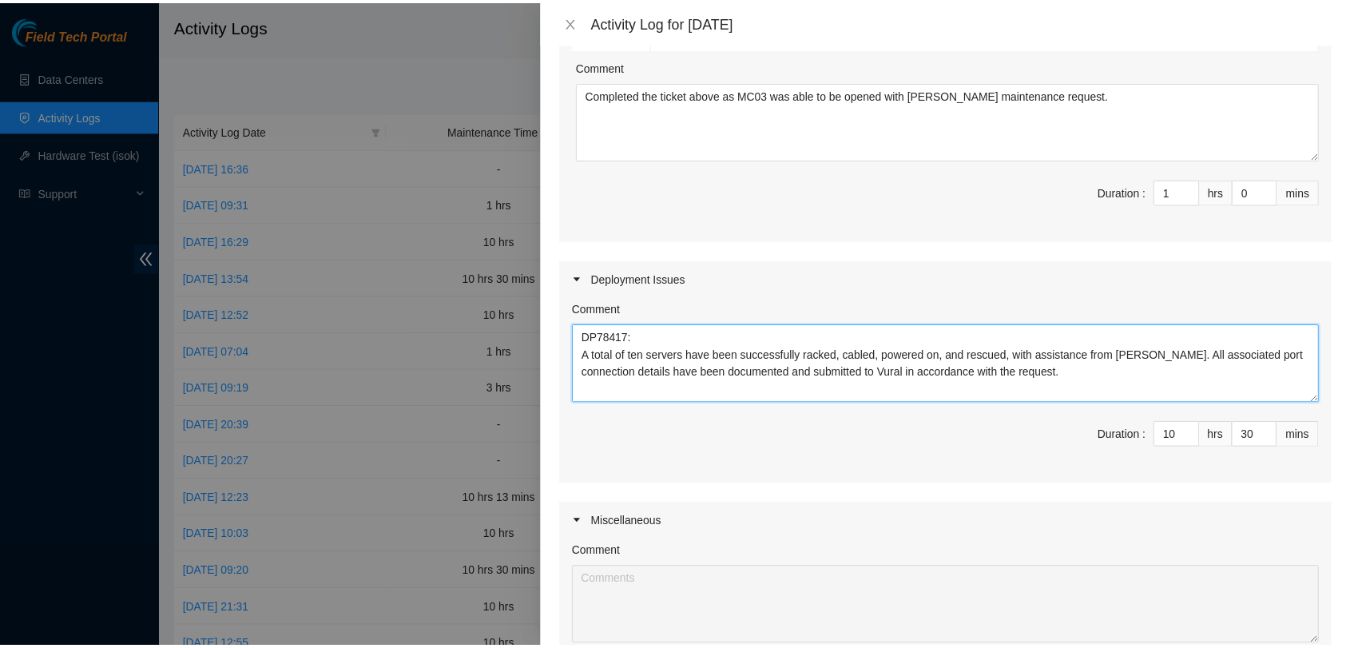
scroll to position [532, 0]
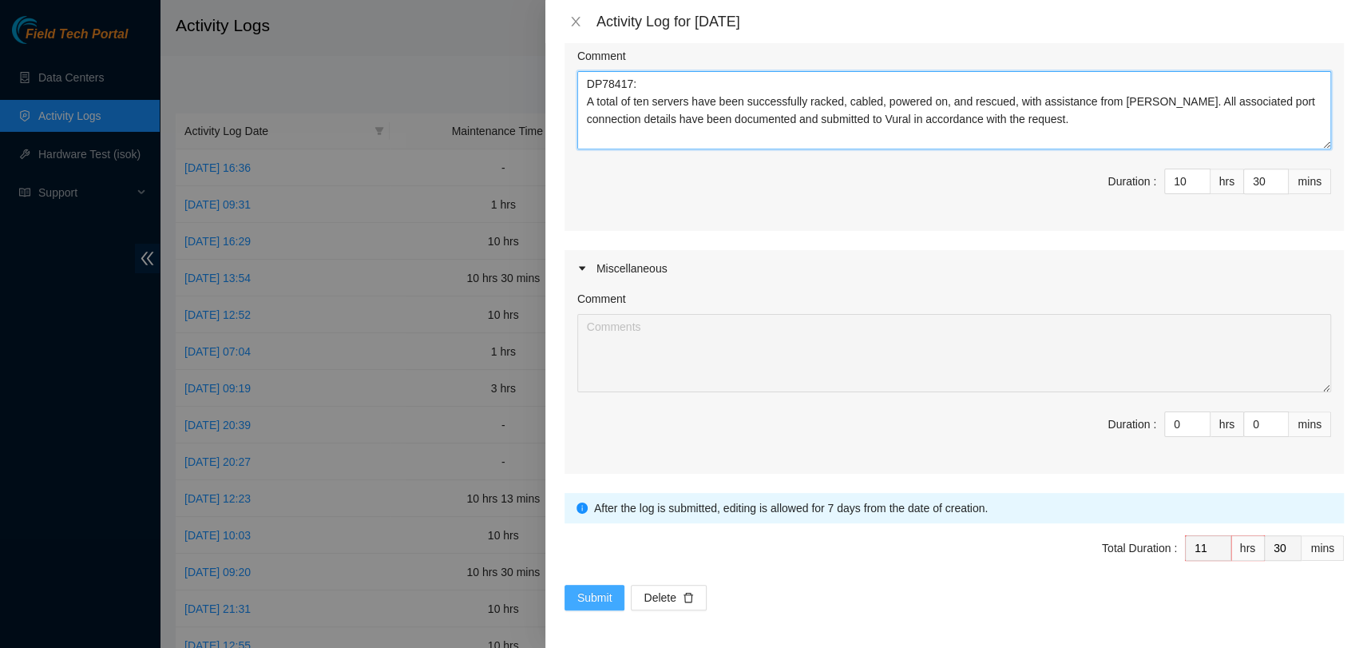
type textarea "DP78417: A total of ten servers have been successfully racked, cabled, powered …"
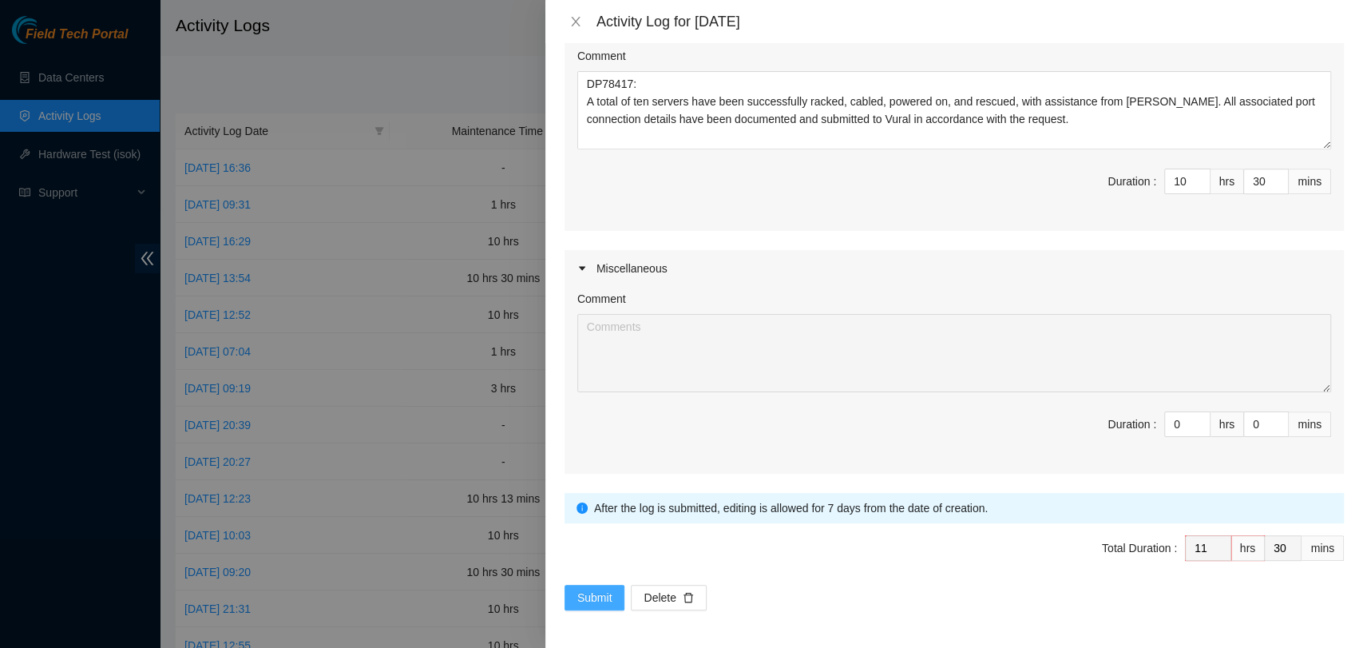
click at [600, 593] on span "Submit" at bounding box center [594, 598] width 35 height 18
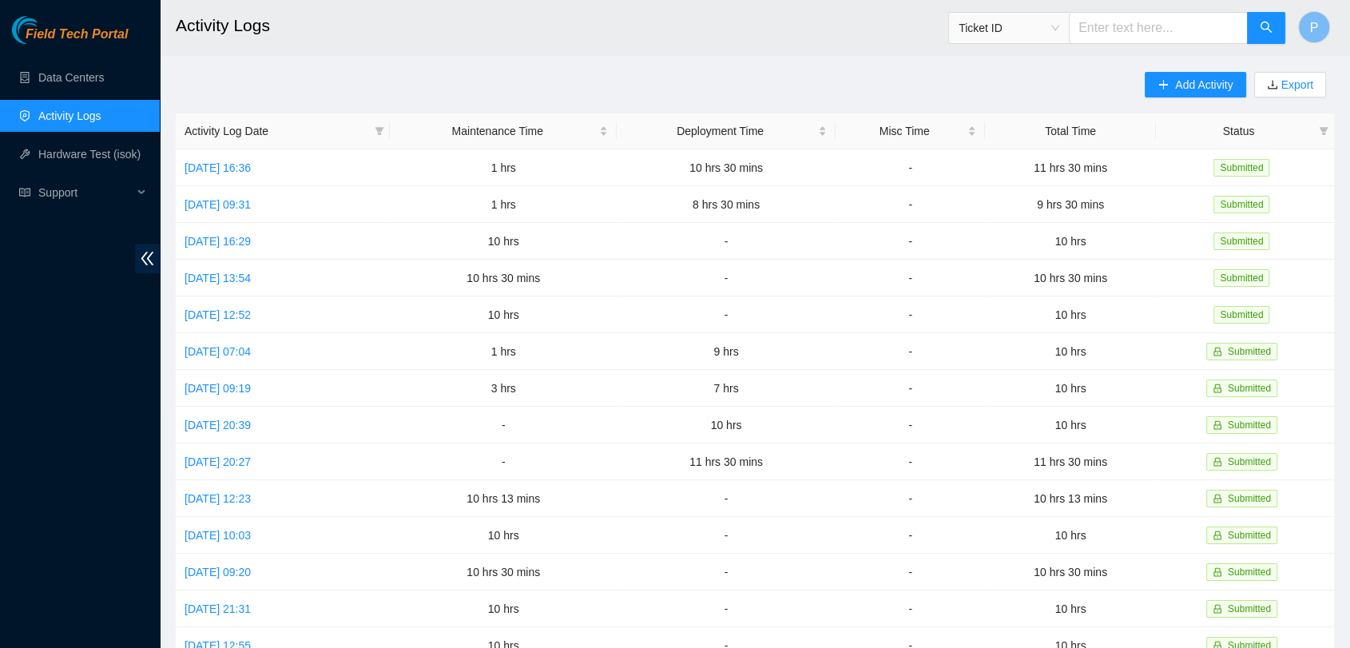
click at [77, 55] on div "Field Tech Portal Data Centers Activity Logs Hardware Test (isok) Support" at bounding box center [80, 332] width 160 height 632
click at [77, 71] on link "Data Centers" at bounding box center [70, 77] width 65 height 13
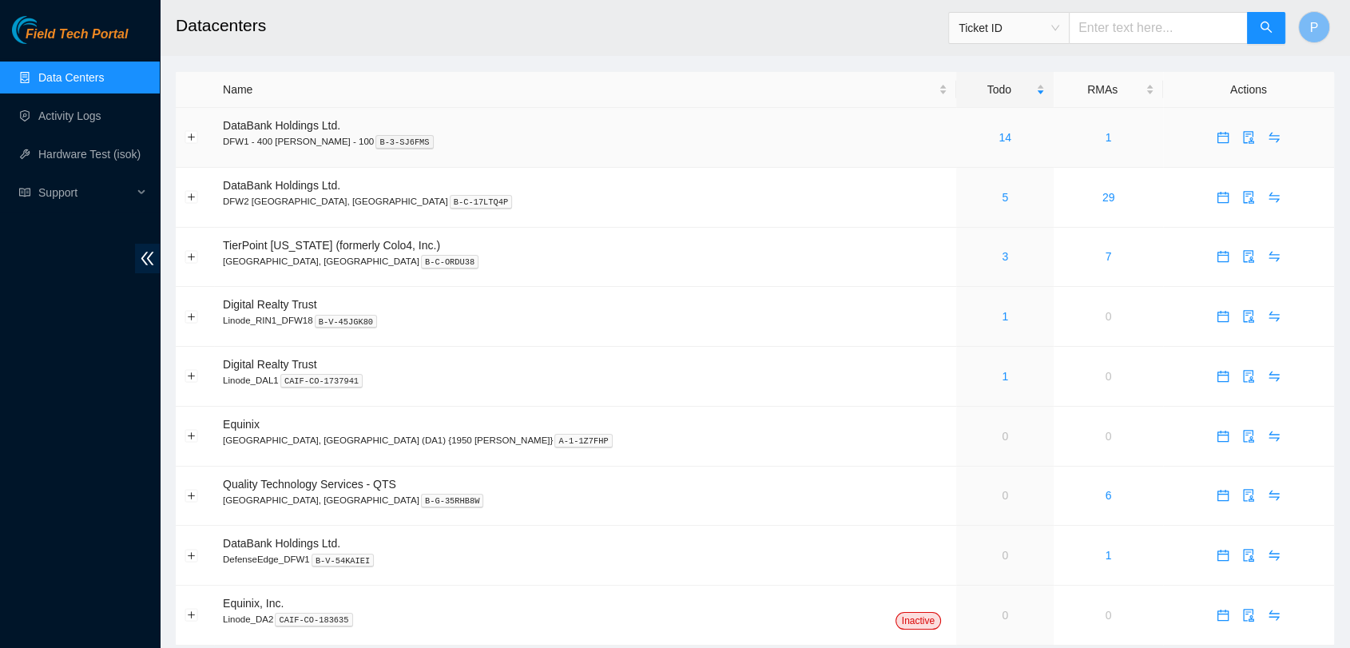
click at [965, 135] on div "14" at bounding box center [1005, 138] width 80 height 18
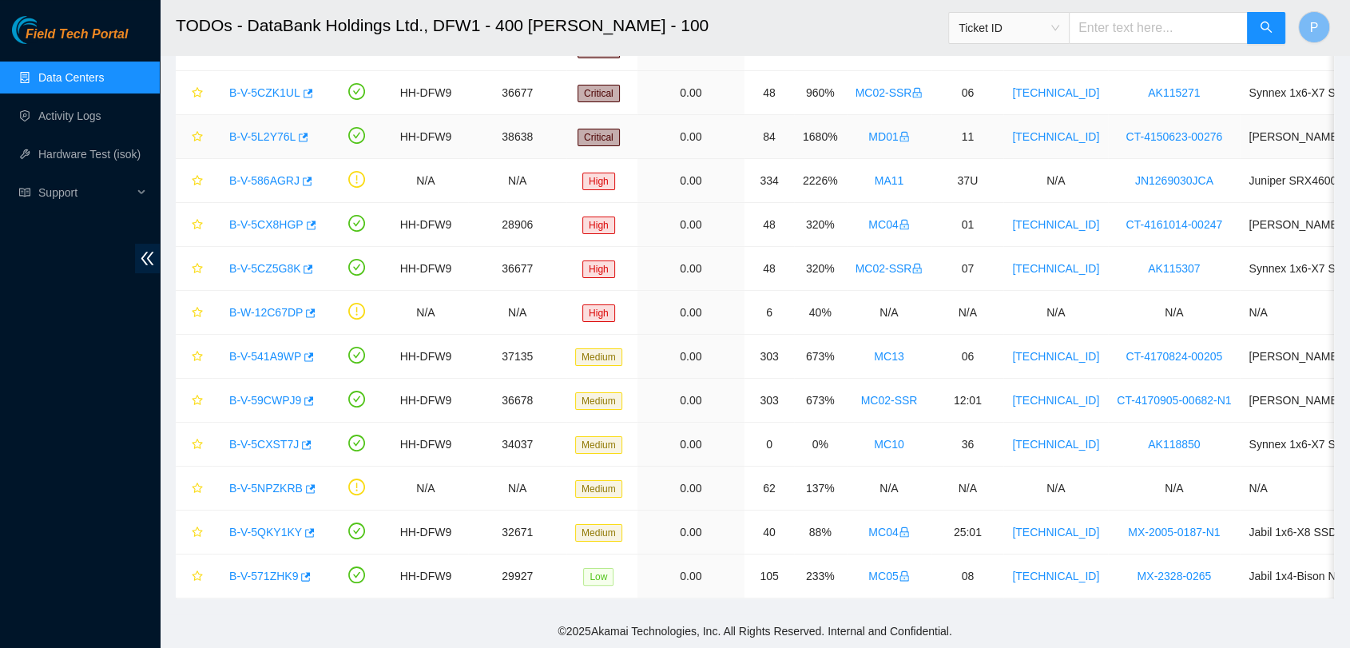
scroll to position [200, 0]
drag, startPoint x: 217, startPoint y: 430, endPoint x: 300, endPoint y: 438, distance: 82.7
click at [300, 438] on td "B-V-5CXST7J" at bounding box center [271, 445] width 118 height 44
copy tr "B-V-5CXST7J"
click at [300, 438] on button "button" at bounding box center [305, 445] width 13 height 26
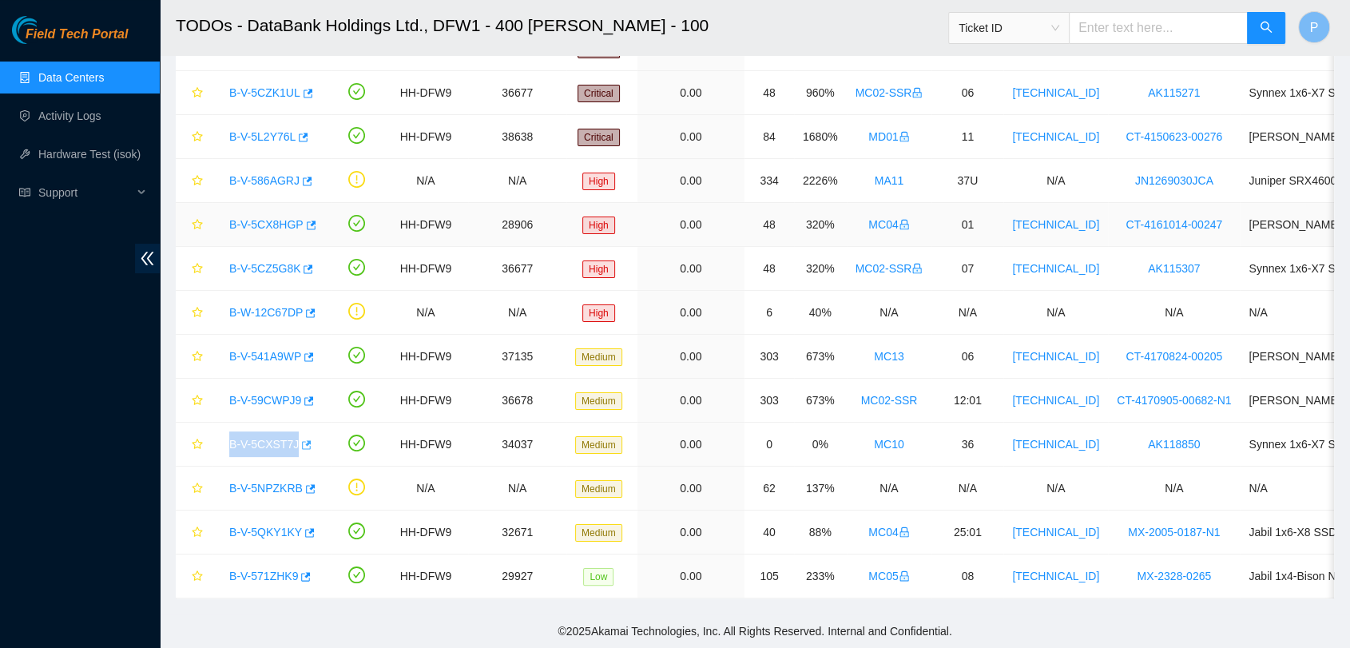
scroll to position [0, 0]
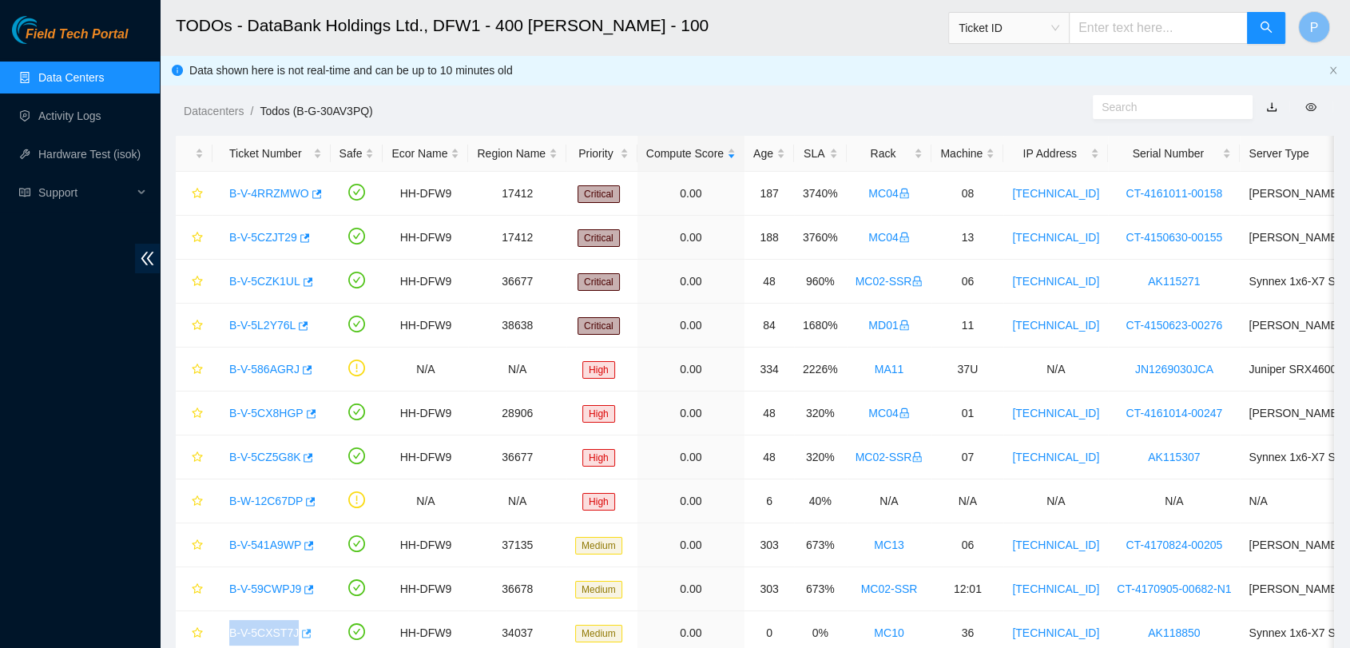
click at [1042, 19] on span "Ticket ID" at bounding box center [1008, 28] width 101 height 24
click at [1127, 33] on input "text" at bounding box center [1158, 28] width 179 height 32
paste input "B-V-5CXST7J"
type input "B-V-5CXST7J"
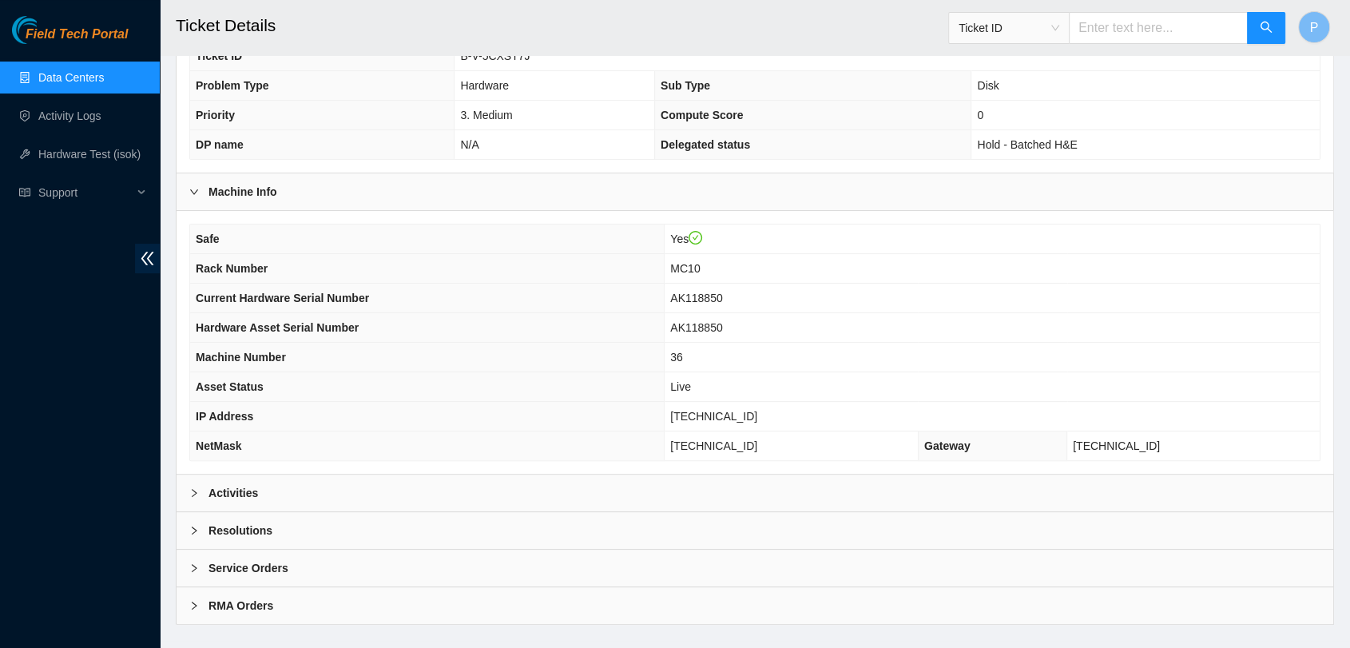
scroll to position [381, 0]
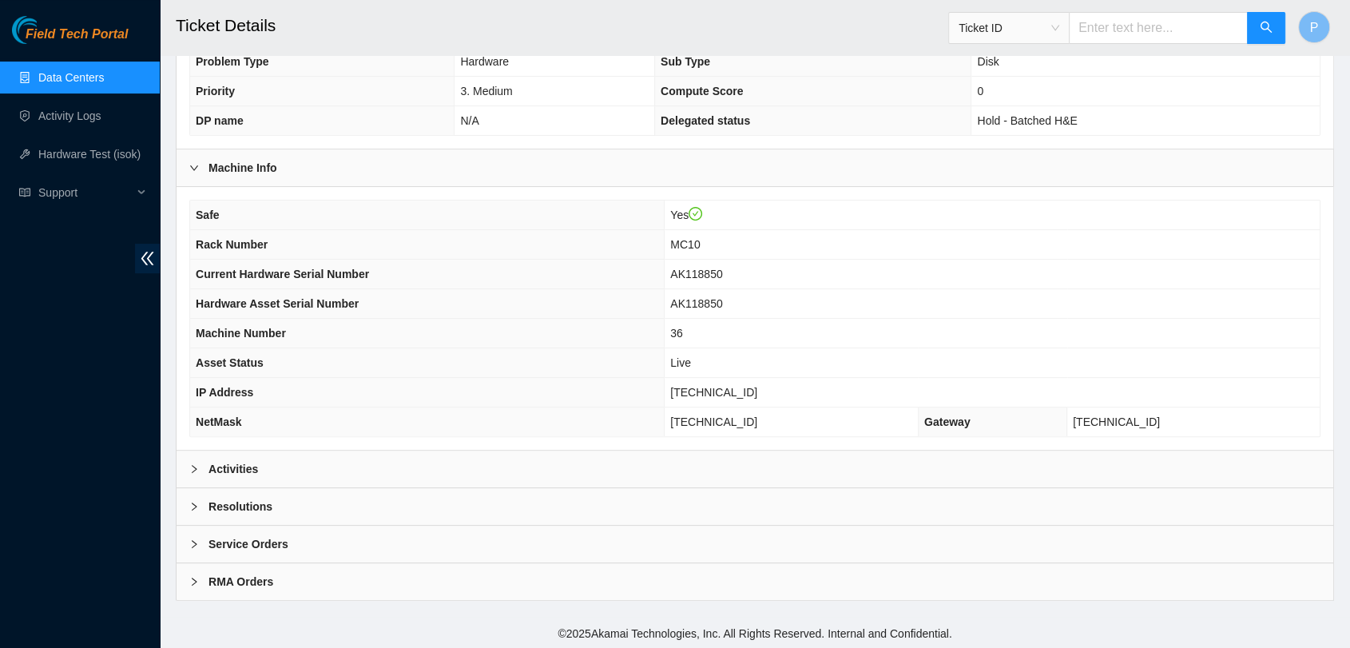
click at [495, 479] on div "Activities" at bounding box center [755, 468] width 1157 height 37
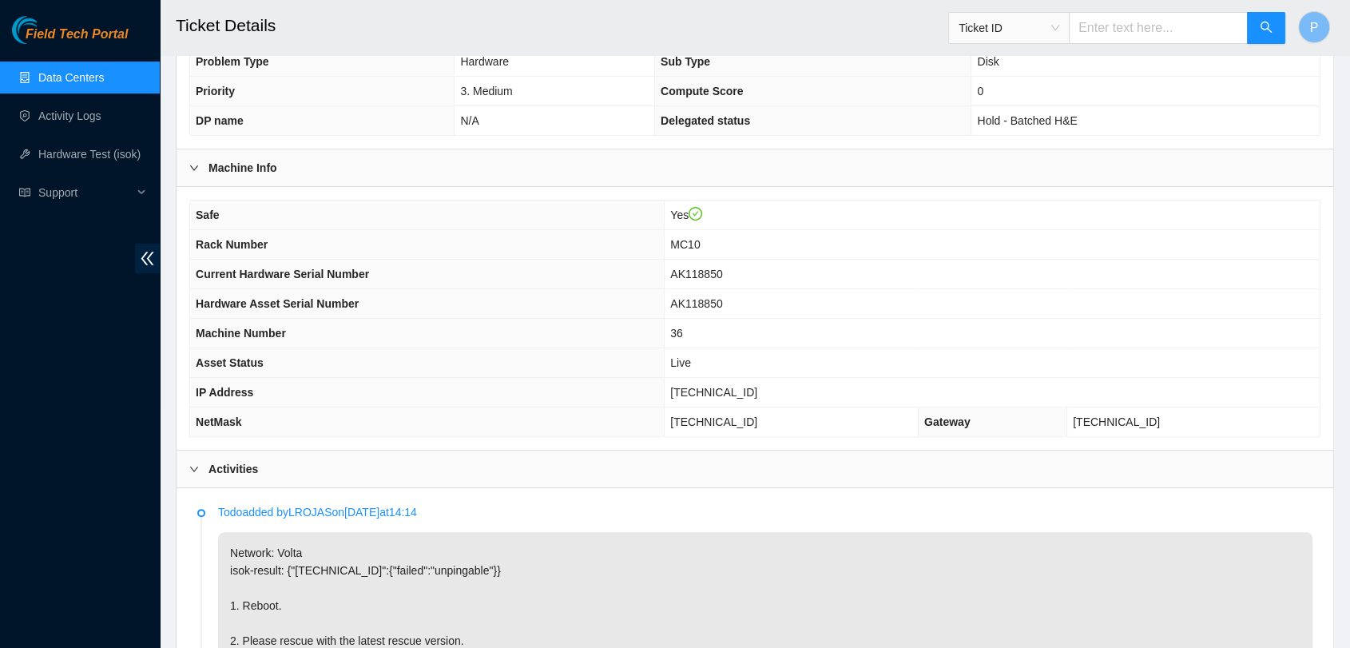
click at [482, 472] on div "Activities" at bounding box center [755, 468] width 1157 height 37
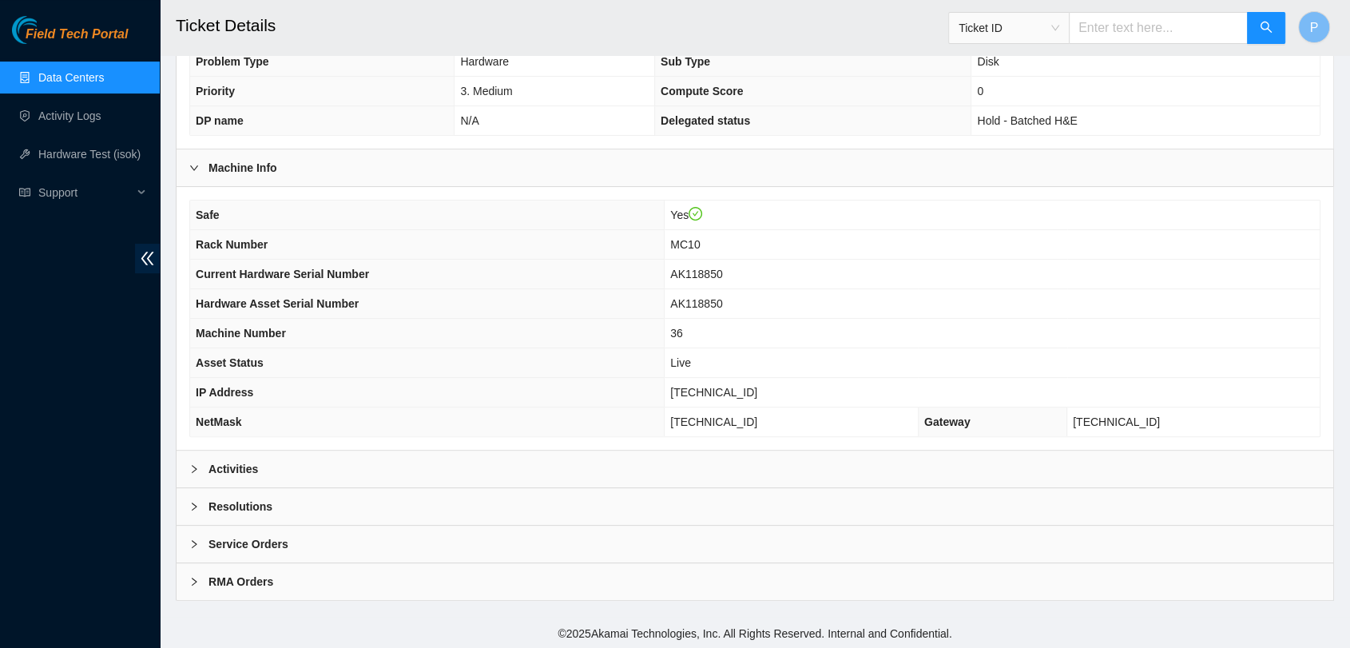
click at [464, 507] on div "Resolutions" at bounding box center [755, 506] width 1157 height 37
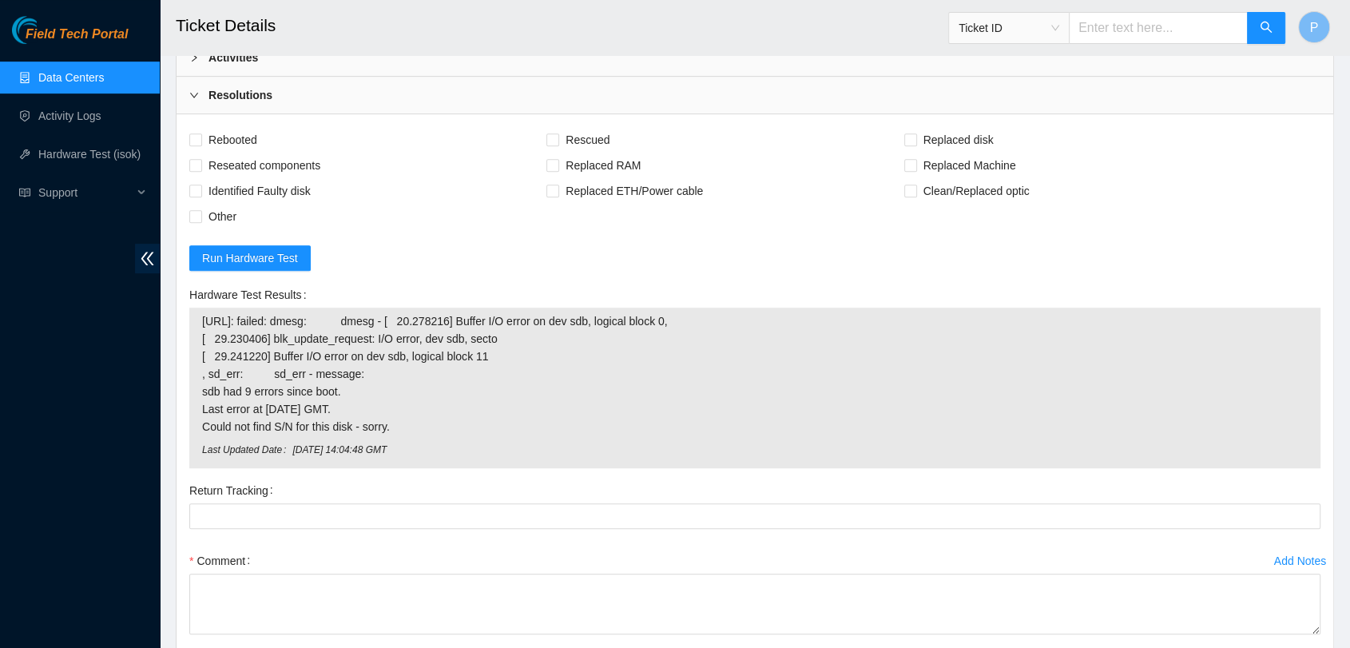
scroll to position [603, 0]
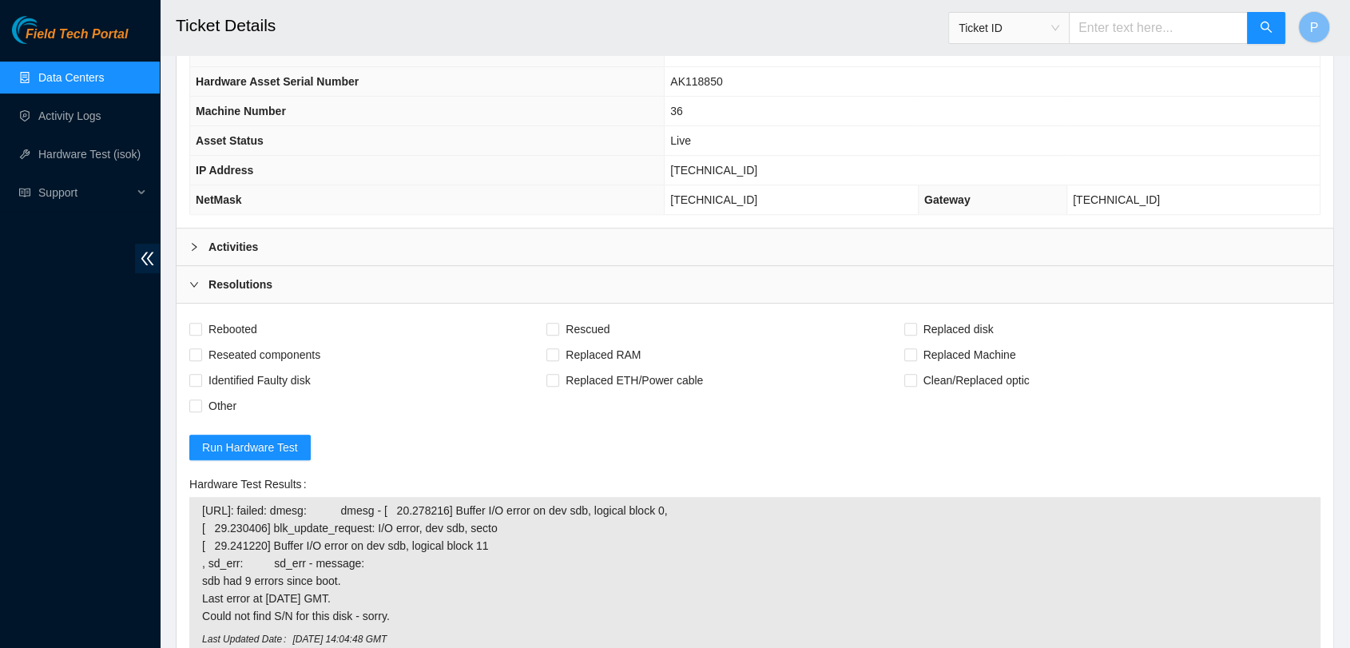
click at [717, 275] on div "Resolutions" at bounding box center [755, 284] width 1157 height 37
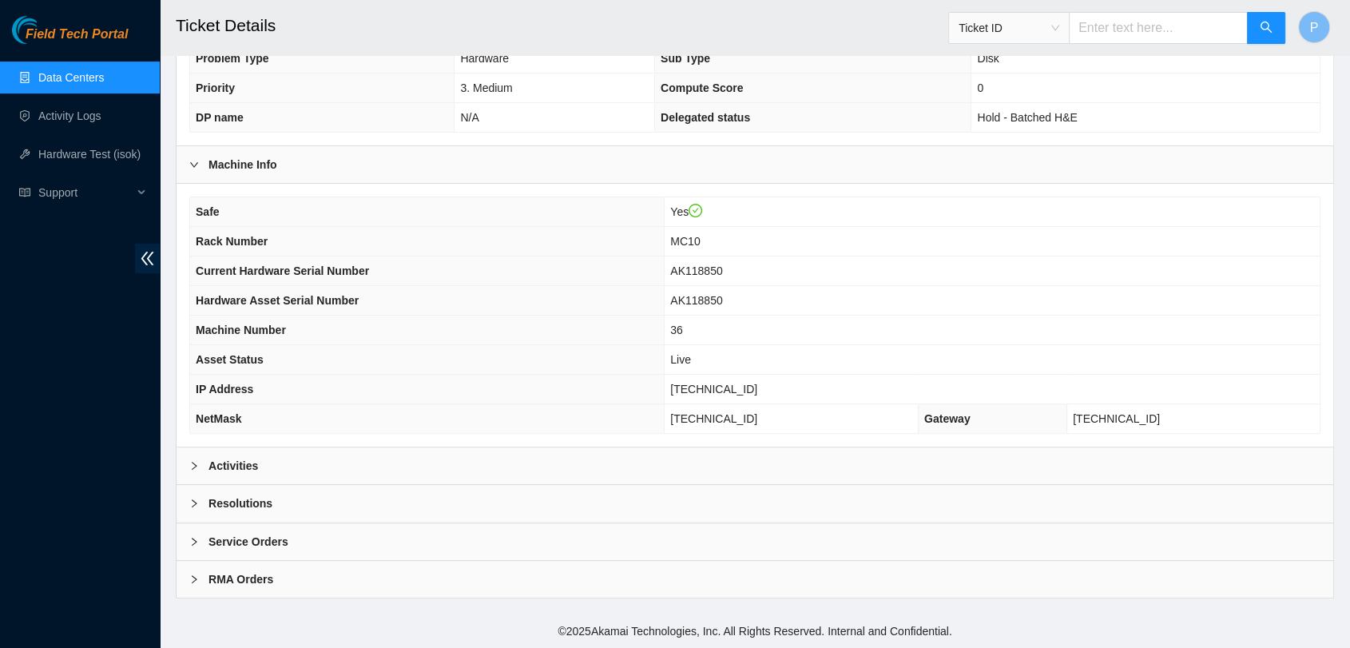
scroll to position [381, 0]
click at [364, 502] on div "Resolutions" at bounding box center [755, 506] width 1157 height 37
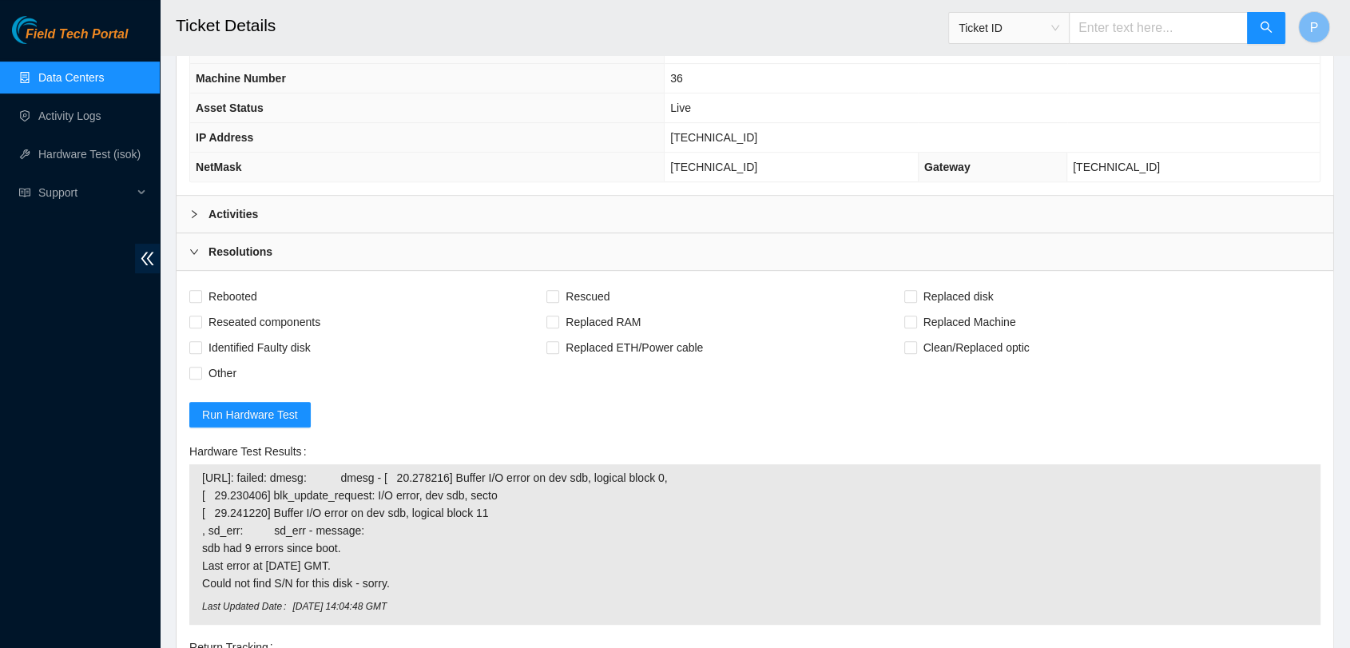
scroll to position [623, 0]
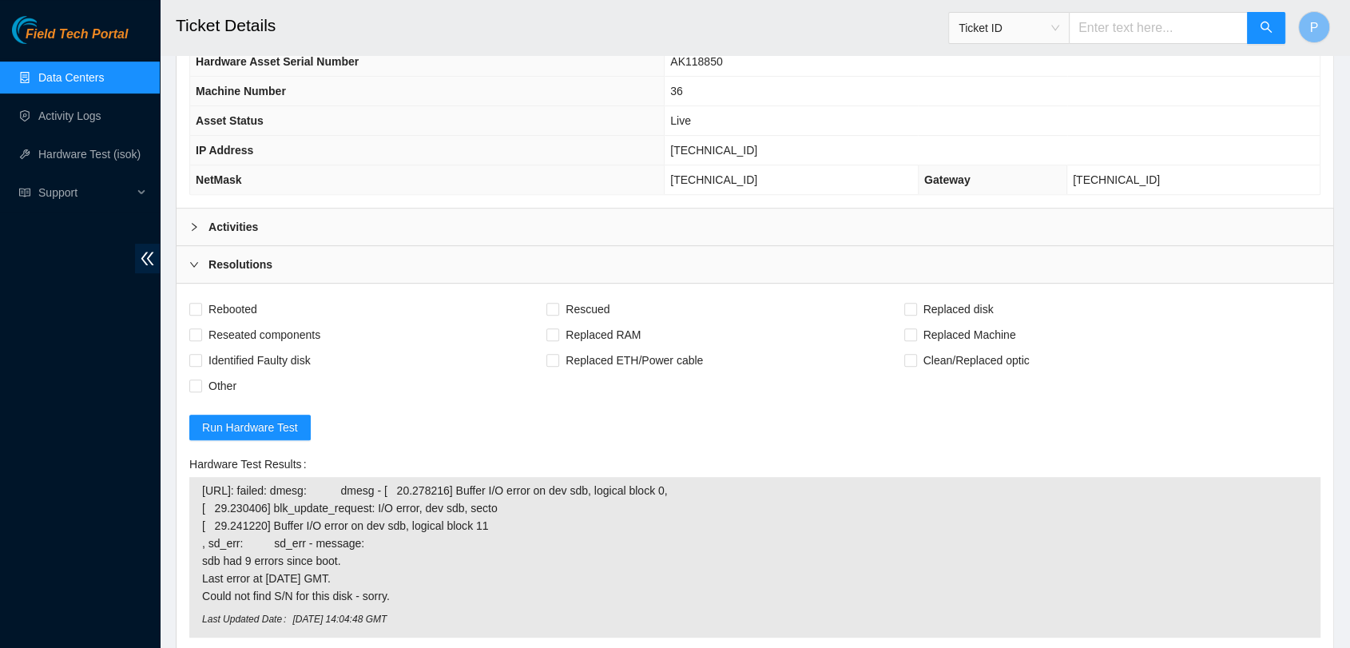
click at [668, 271] on div "Resolutions" at bounding box center [755, 264] width 1157 height 37
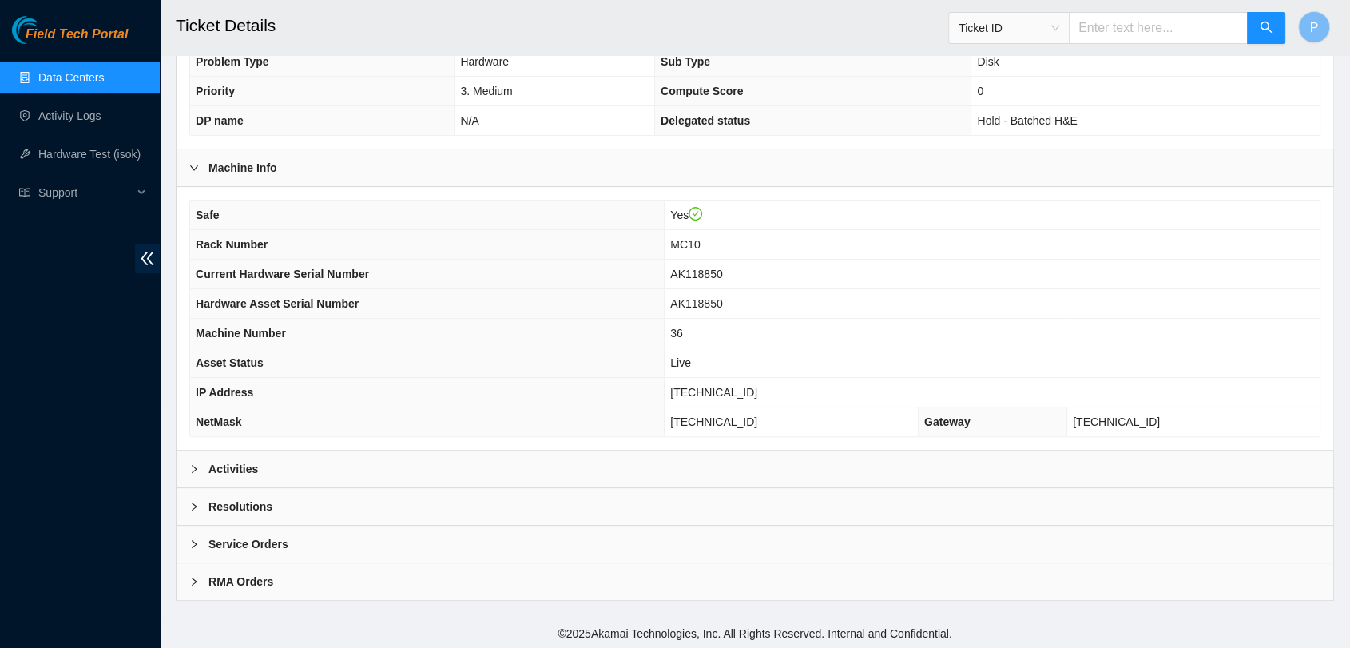
click at [368, 470] on div "Activities" at bounding box center [755, 468] width 1157 height 37
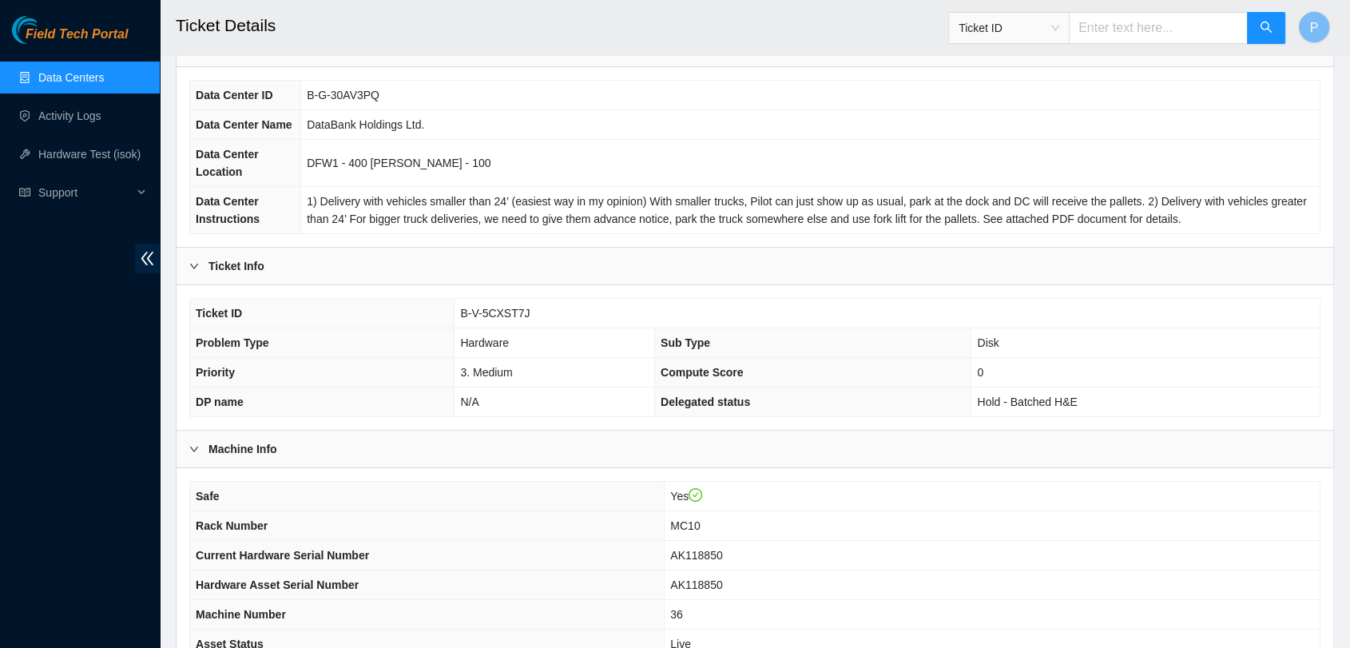
scroll to position [0, 0]
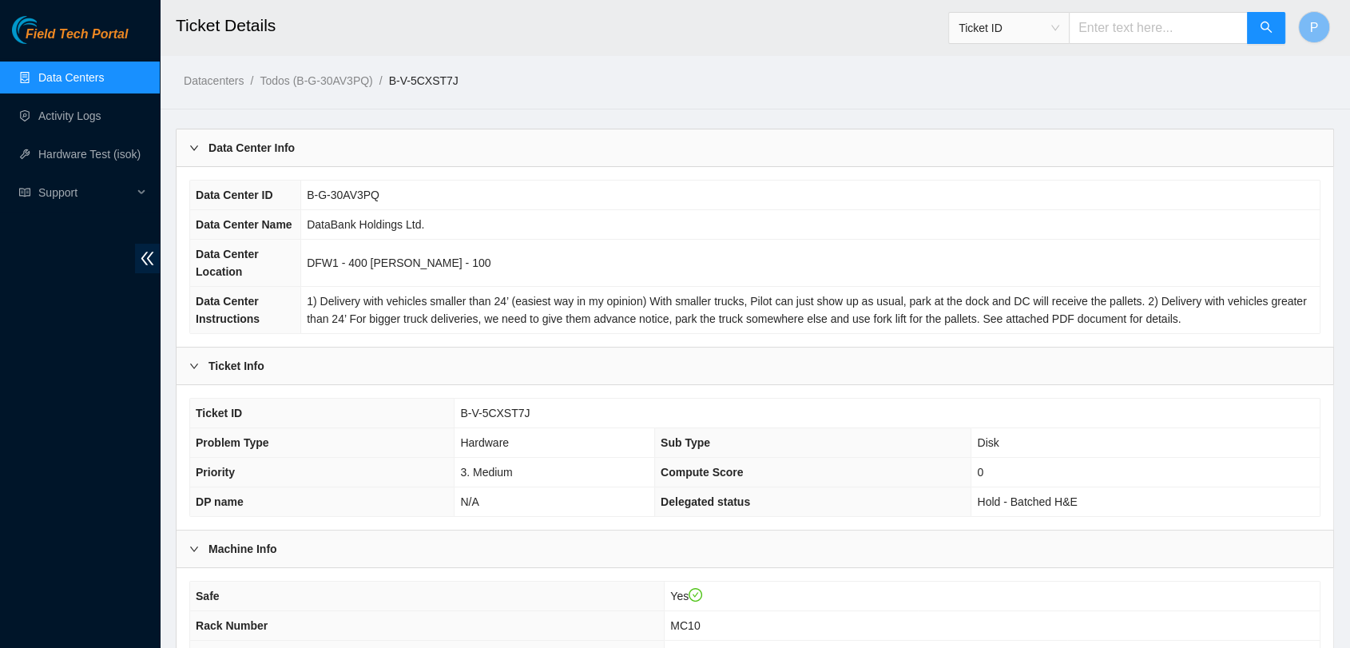
click at [104, 84] on link "Data Centers" at bounding box center [70, 77] width 65 height 13
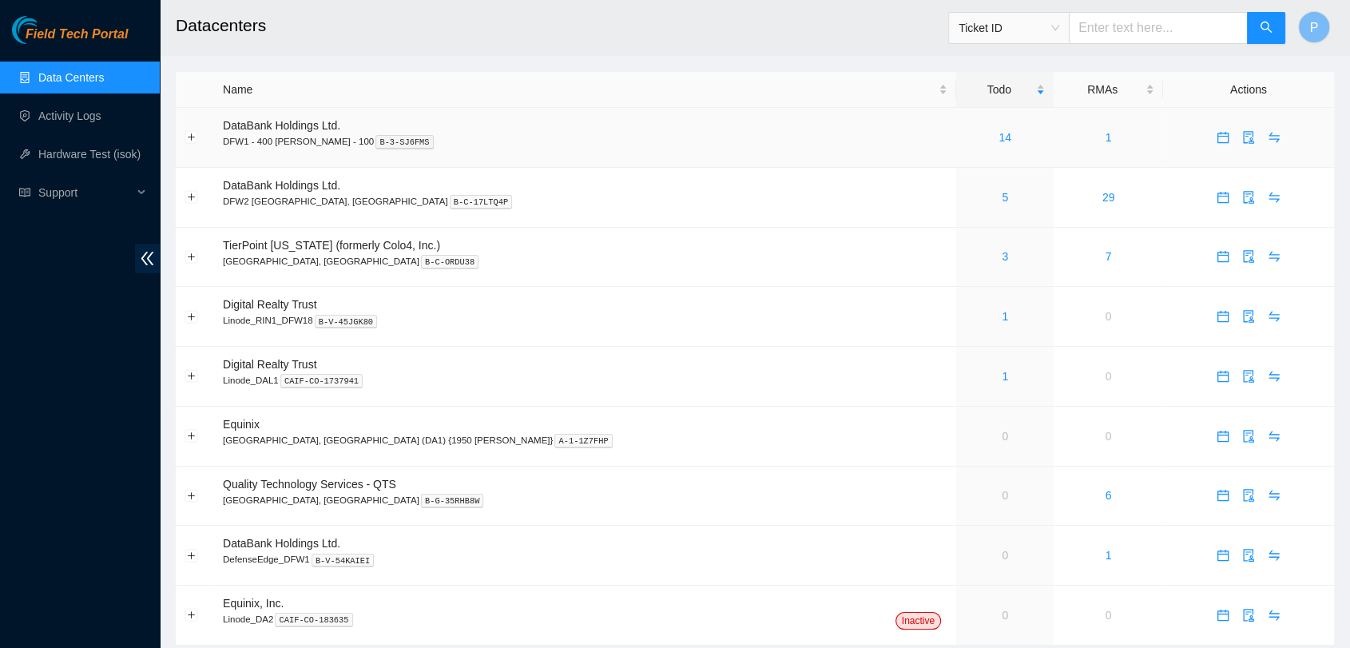
click at [956, 123] on td "14" at bounding box center [1004, 138] width 97 height 60
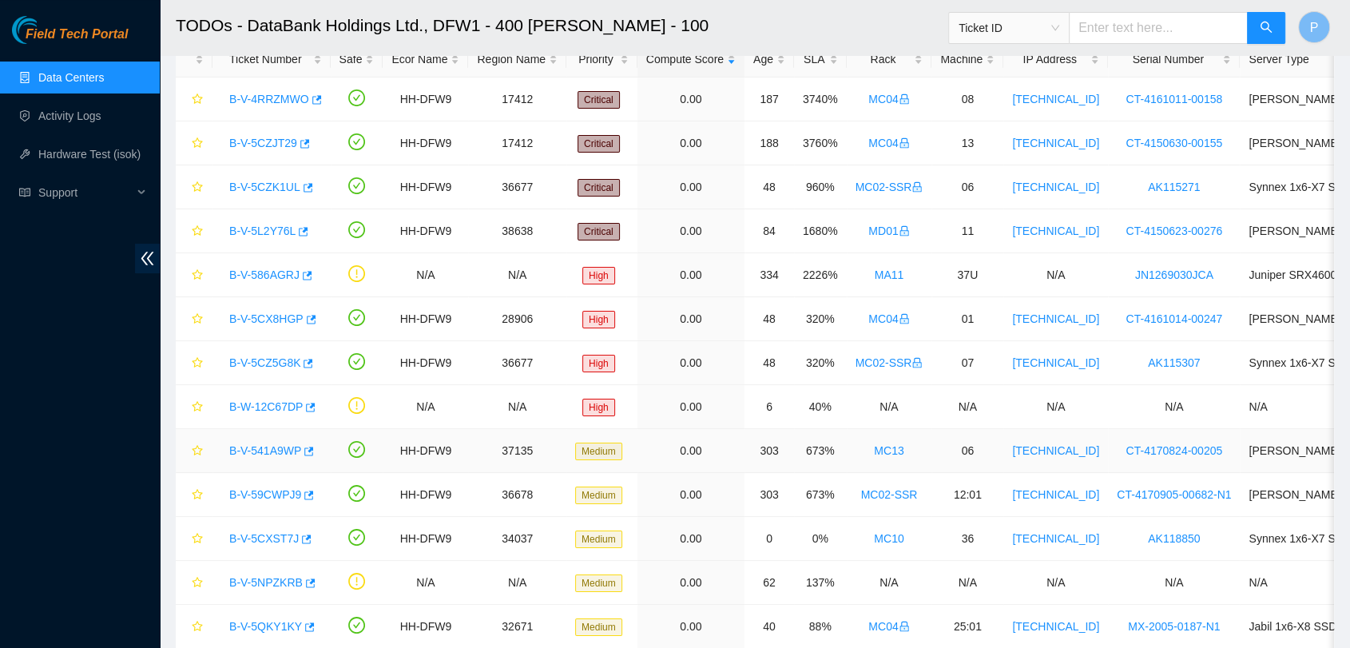
scroll to position [95, 0]
click at [94, 71] on link "Data Centers" at bounding box center [70, 77] width 65 height 13
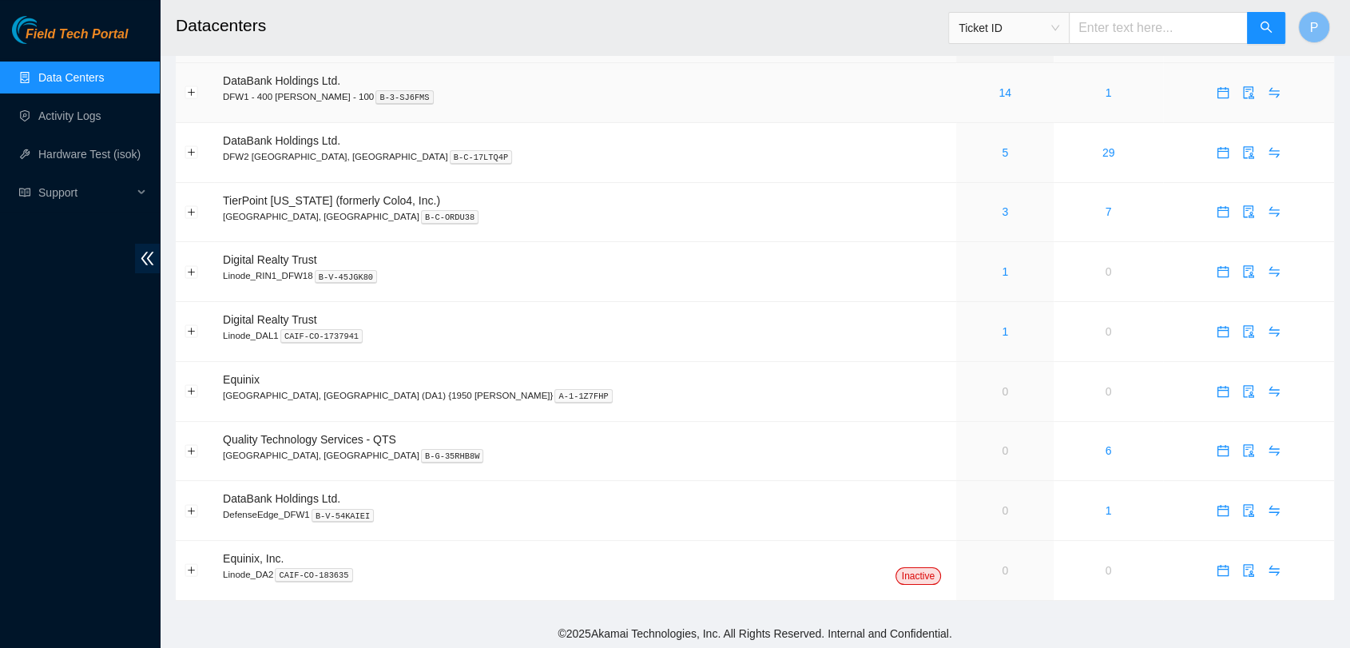
click at [956, 109] on td "14" at bounding box center [1004, 93] width 97 height 60
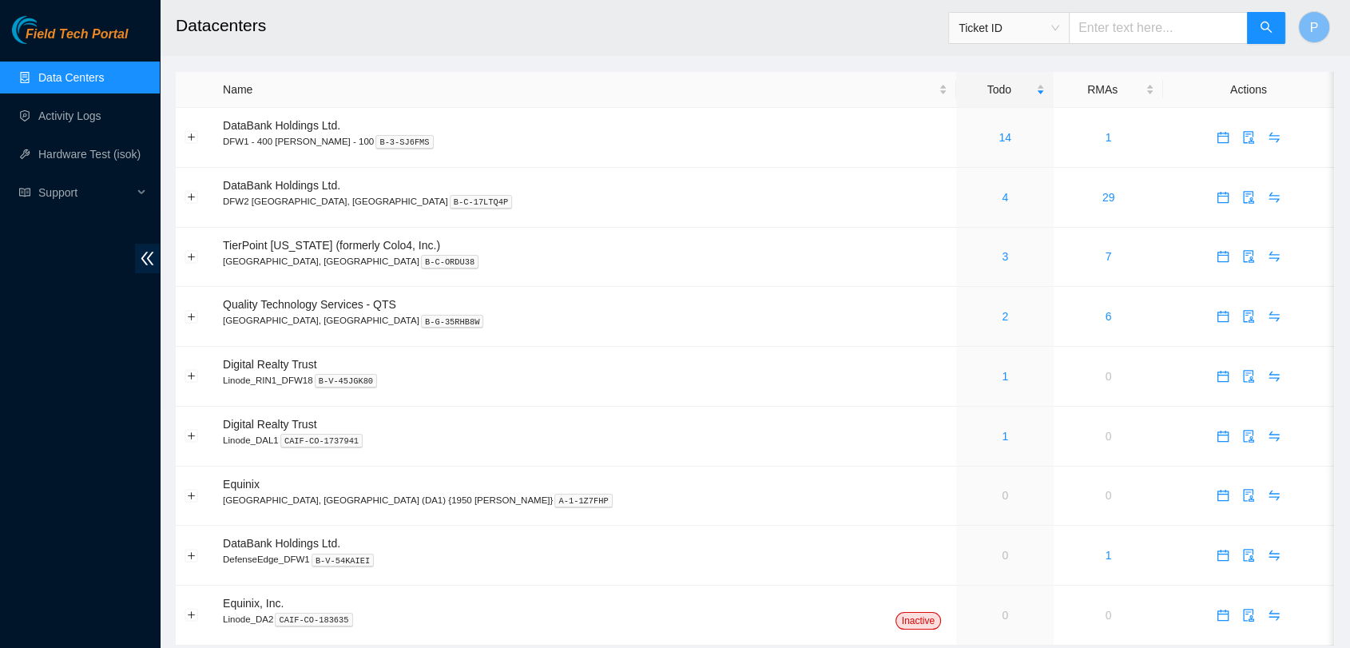
drag, startPoint x: 105, startPoint y: 129, endPoint x: 708, endPoint y: 53, distance: 607.8
click at [708, 53] on header "Datacenters Ticket ID P" at bounding box center [835, 27] width 1350 height 55
click at [1054, 573] on td "1" at bounding box center [1108, 556] width 109 height 60
click at [1054, 558] on td "1" at bounding box center [1108, 556] width 109 height 60
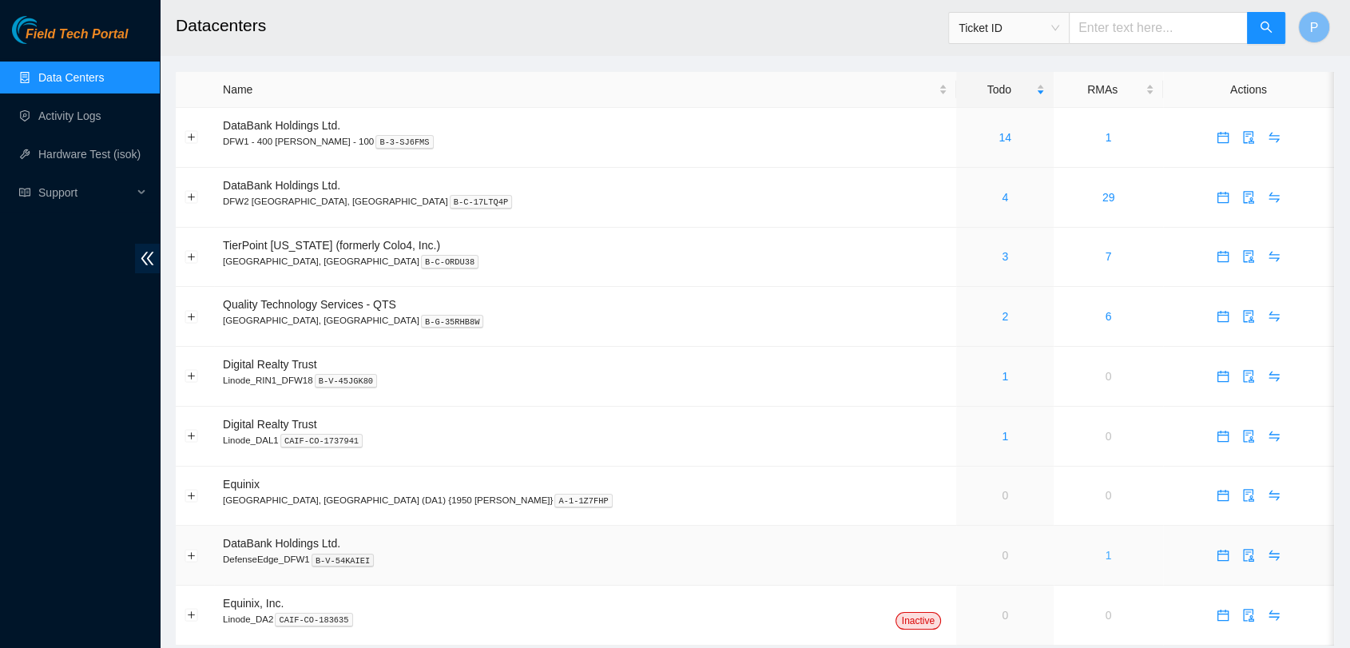
click at [1105, 550] on link "1" at bounding box center [1108, 555] width 6 height 13
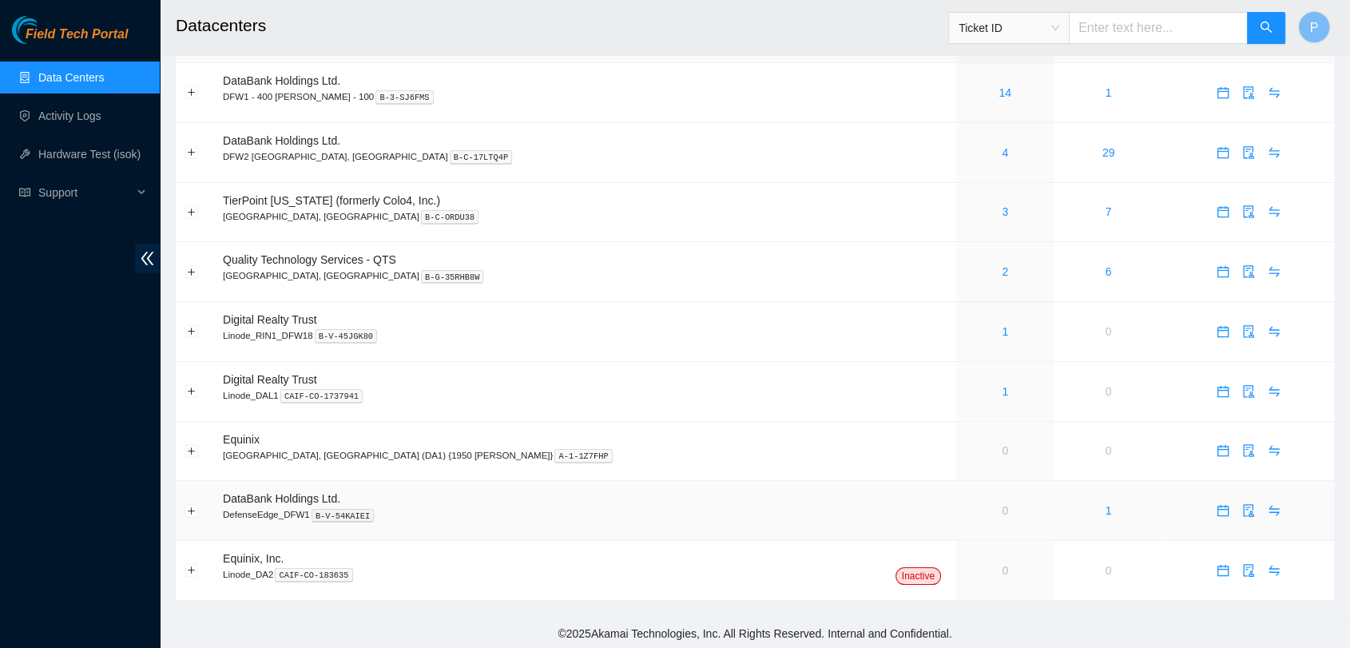
click at [956, 502] on td "0" at bounding box center [1004, 511] width 97 height 60
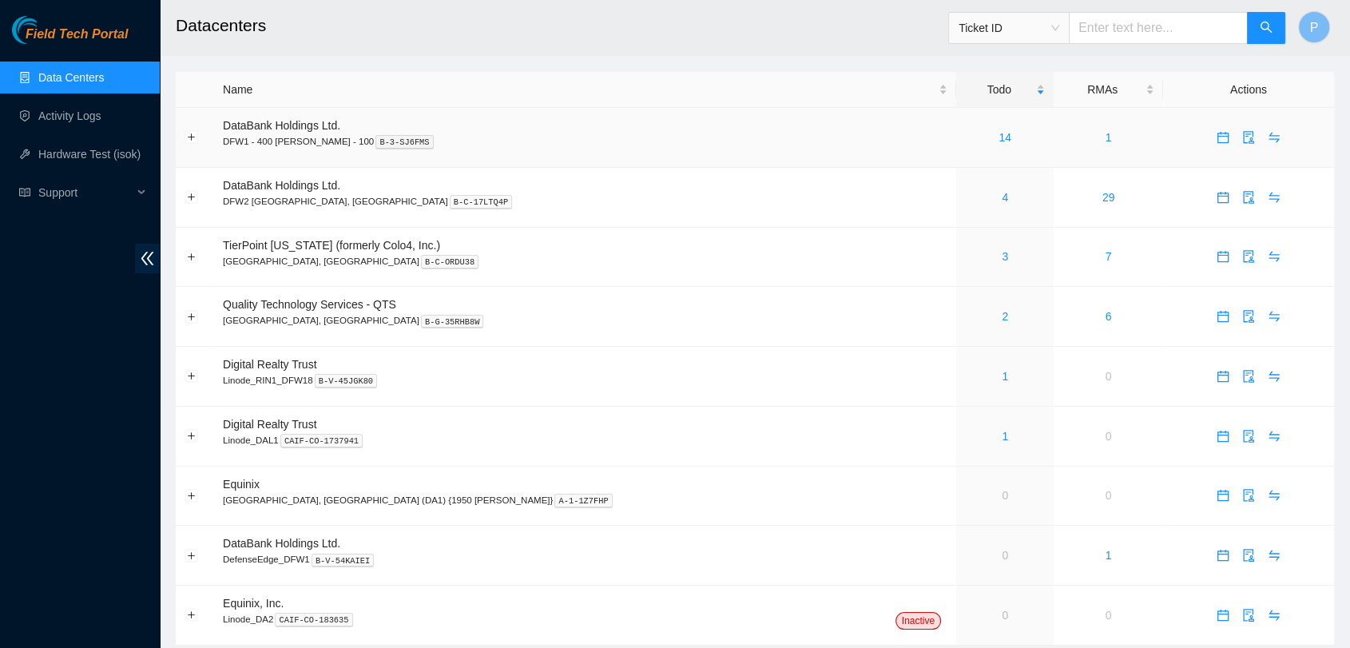
click at [408, 161] on td "DataBank Holdings Ltd. DFW1 - 400 [PERSON_NAME] - 100 B-3-SJ6FMS" at bounding box center [585, 138] width 742 height 60
click at [45, 109] on link "Activity Logs" at bounding box center [69, 115] width 63 height 13
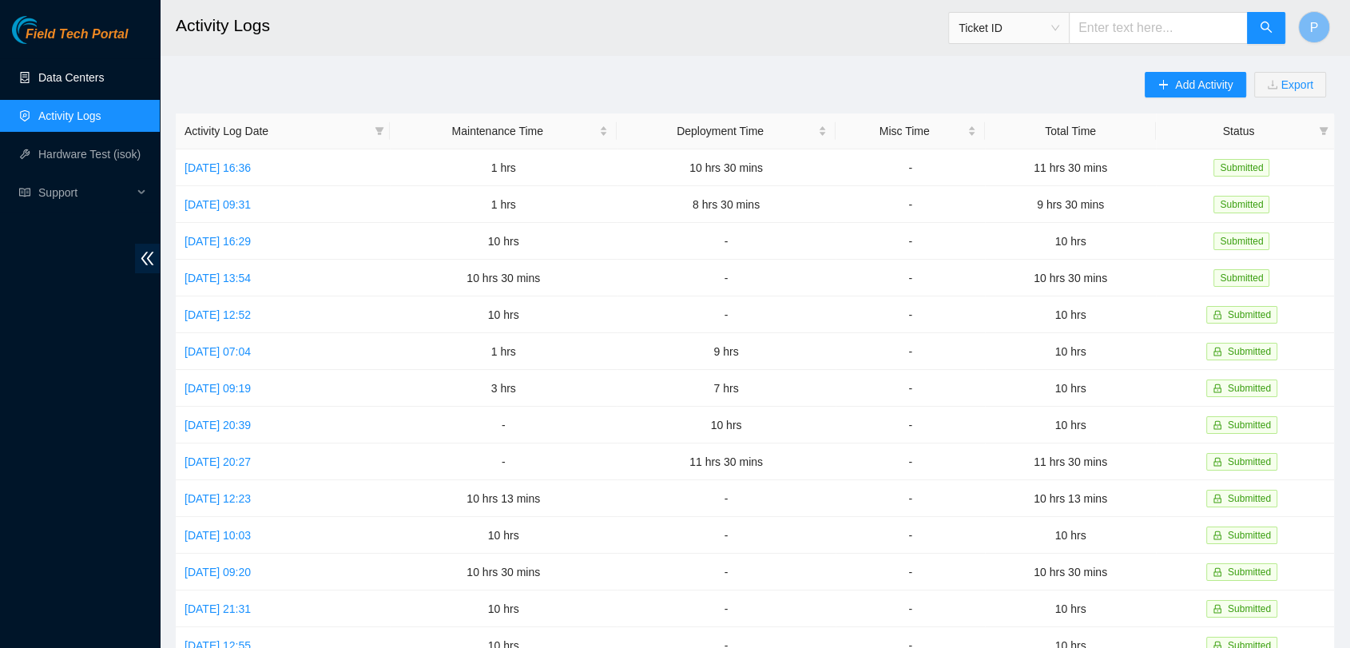
click at [77, 77] on link "Data Centers" at bounding box center [70, 77] width 65 height 13
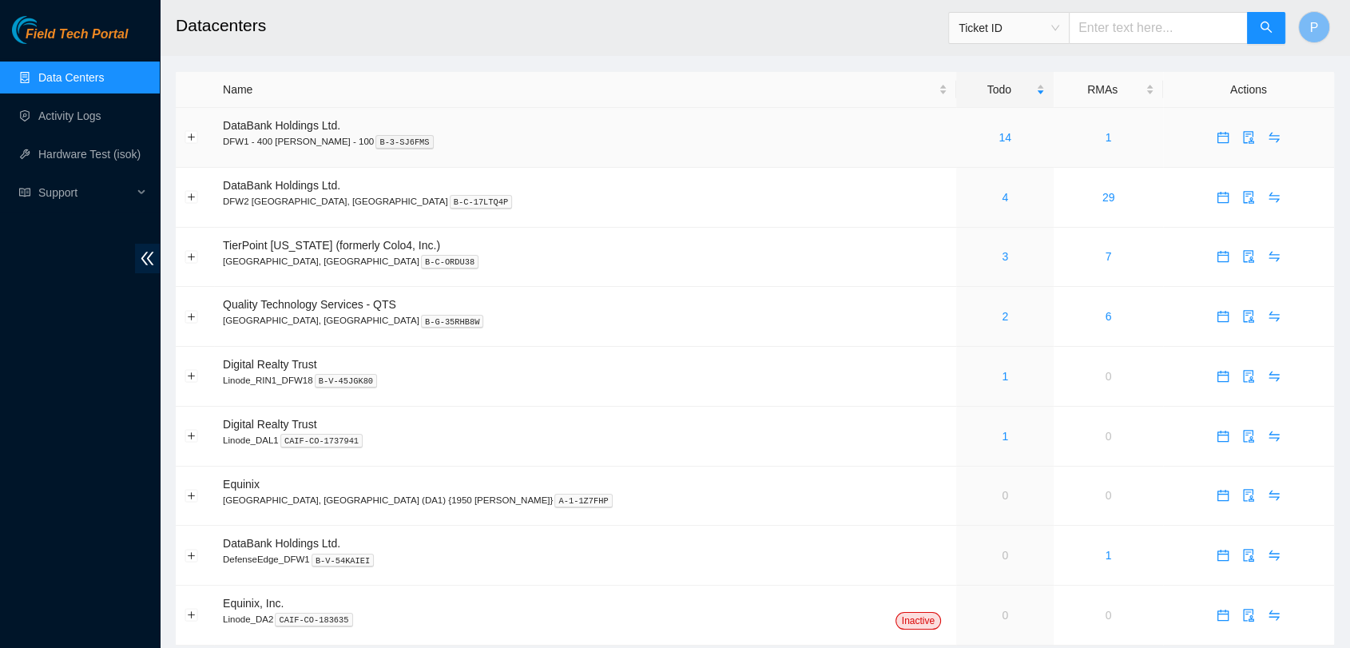
click at [965, 130] on div "14" at bounding box center [1005, 138] width 80 height 18
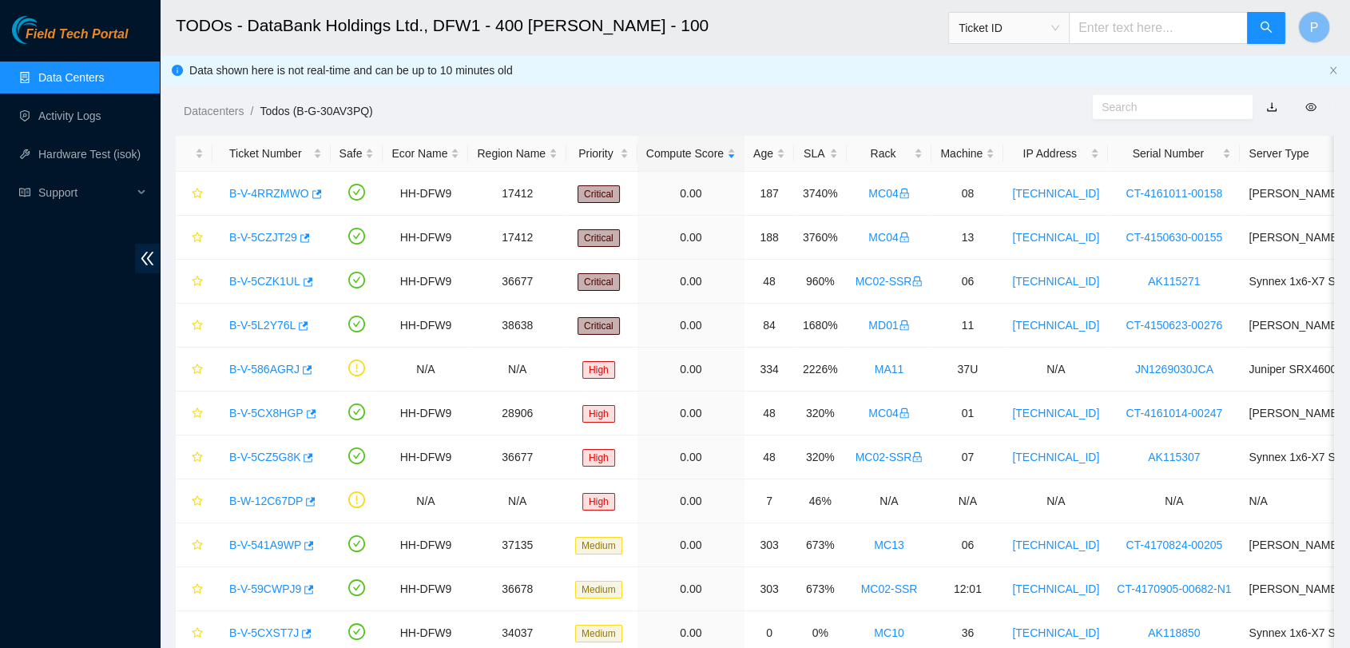
click at [104, 72] on link "Data Centers" at bounding box center [70, 77] width 65 height 13
